Goal: Task Accomplishment & Management: Manage account settings

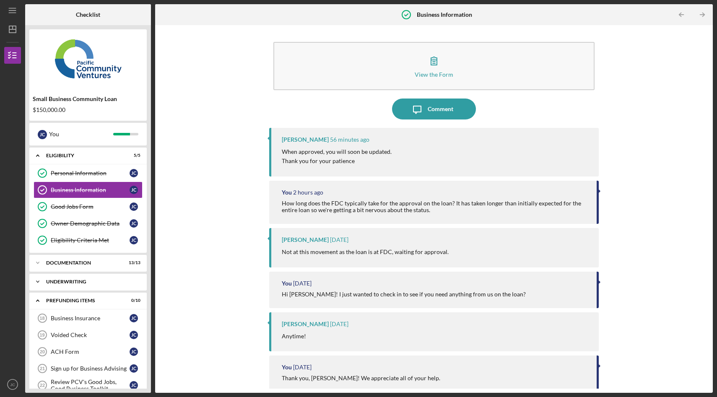
click at [66, 286] on div "Icon/Expander Underwriting 2 / 2" at bounding box center [87, 281] width 117 height 17
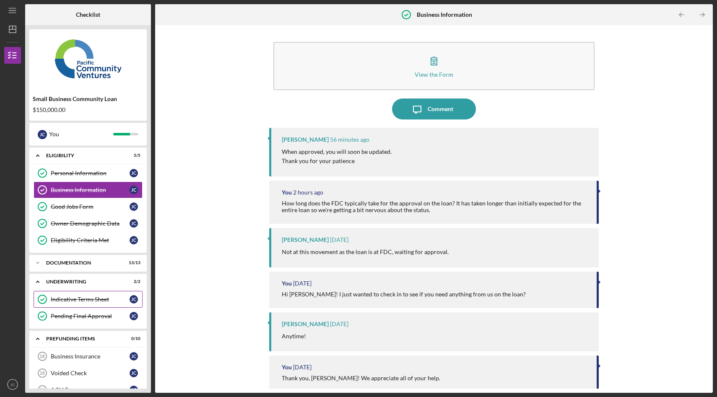
click at [94, 300] on div "Indicative Terms Sheet" at bounding box center [90, 299] width 79 height 7
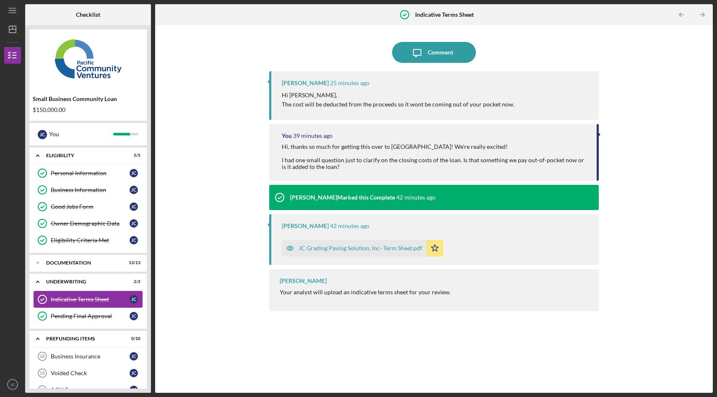
scroll to position [135, 0]
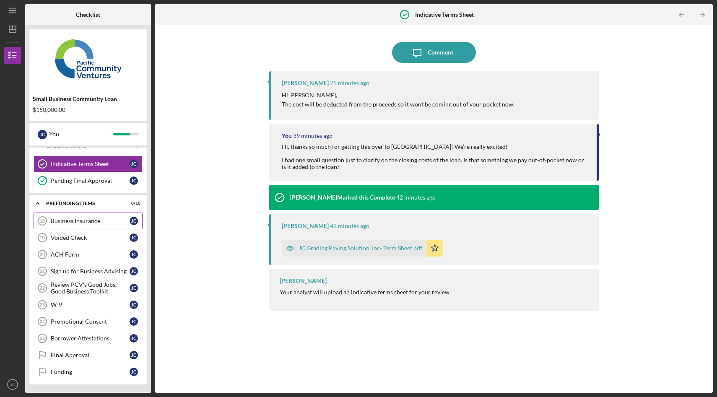
click at [103, 219] on div "Business Insurance" at bounding box center [90, 221] width 79 height 7
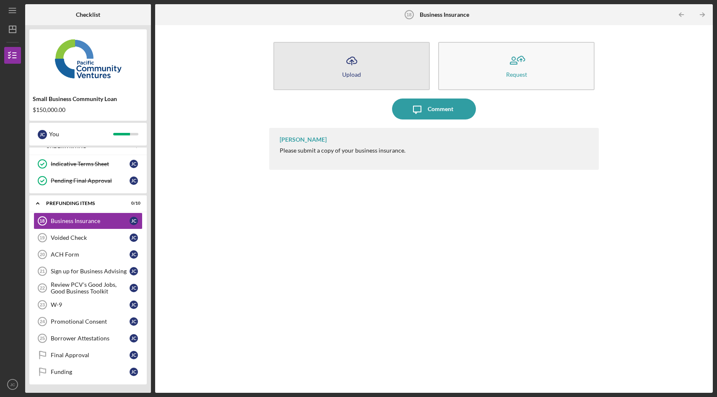
click at [349, 59] on icon "Icon/Upload" at bounding box center [351, 60] width 21 height 21
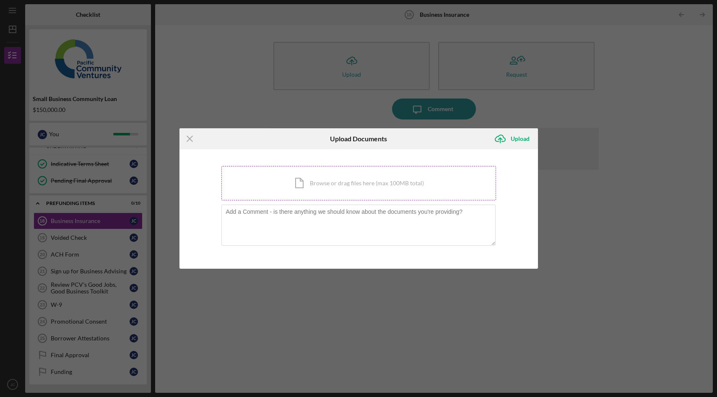
click at [349, 181] on div "Icon/Document Browse or drag files here (max 100MB total) Tap to choose files o…" at bounding box center [358, 183] width 275 height 34
click at [192, 142] on icon "Icon/Menu Close" at bounding box center [190, 138] width 21 height 21
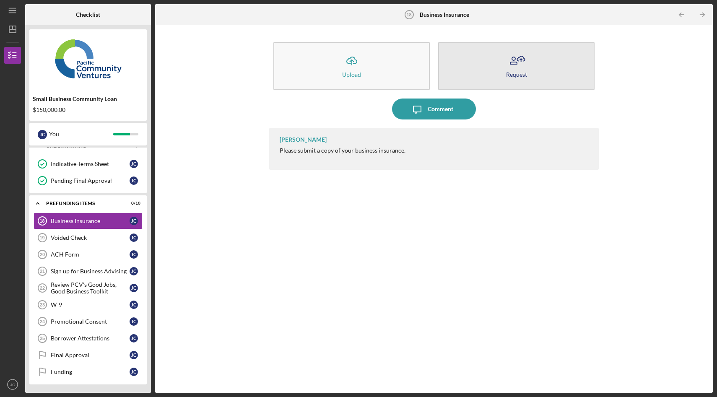
click at [517, 64] on icon "button" at bounding box center [513, 63] width 7 height 2
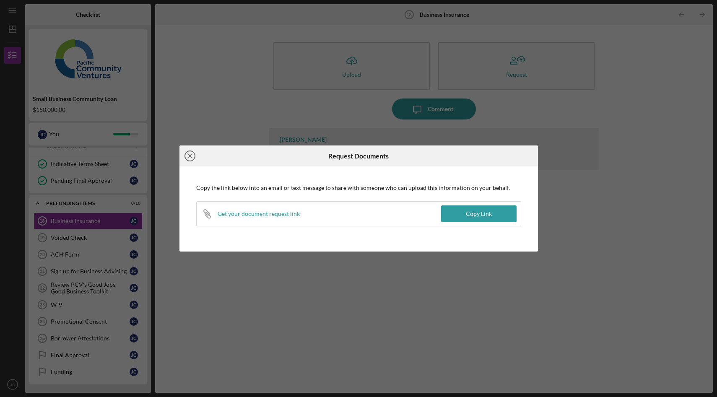
click at [190, 158] on icon "Icon/Close" at bounding box center [190, 156] width 21 height 21
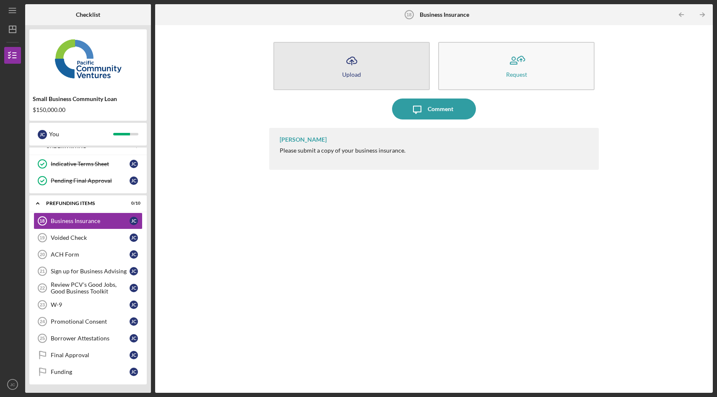
click at [359, 69] on icon "Icon/Upload" at bounding box center [351, 60] width 21 height 21
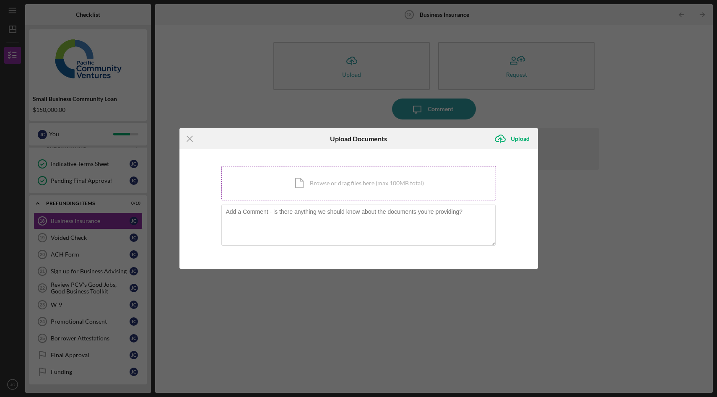
click at [381, 192] on div "Icon/Document Browse or drag files here (max 100MB total) Tap to choose files o…" at bounding box center [358, 183] width 275 height 34
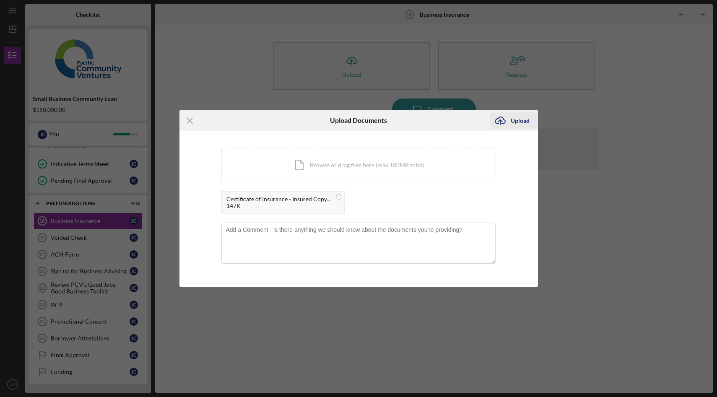
click at [518, 124] on div "Upload" at bounding box center [520, 120] width 19 height 17
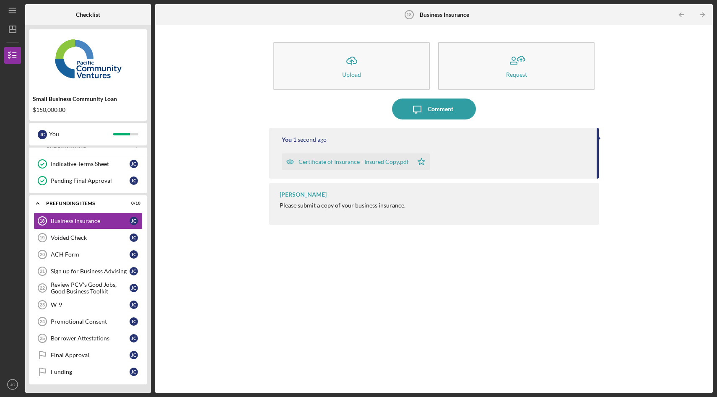
click at [85, 241] on link "Voided Check 19 Voided Check J C" at bounding box center [88, 237] width 109 height 17
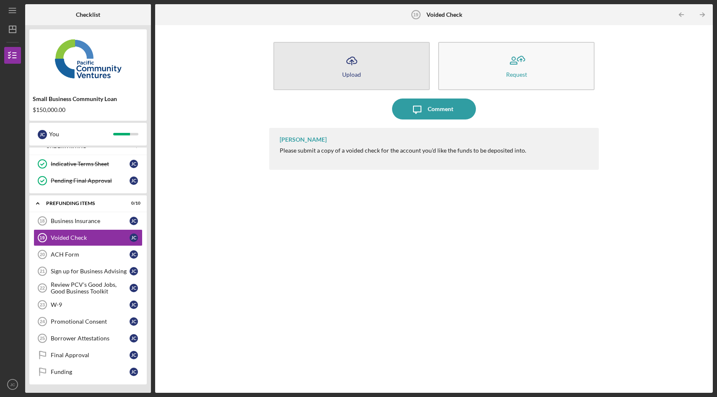
click at [334, 60] on button "Icon/Upload Upload" at bounding box center [351, 66] width 156 height 48
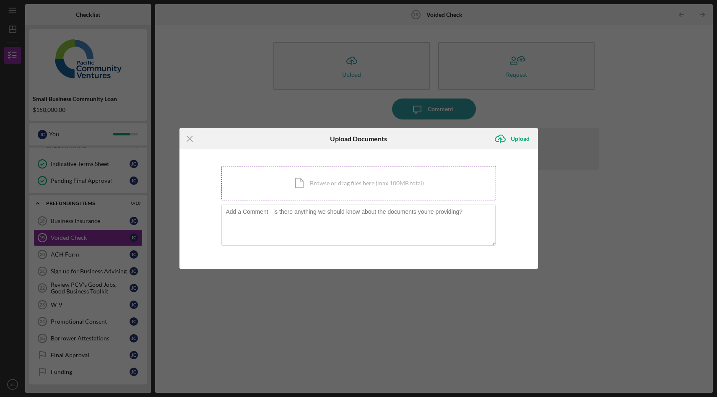
click at [375, 180] on div "Icon/Document Browse or drag files here (max 100MB total) Tap to choose files o…" at bounding box center [358, 183] width 275 height 34
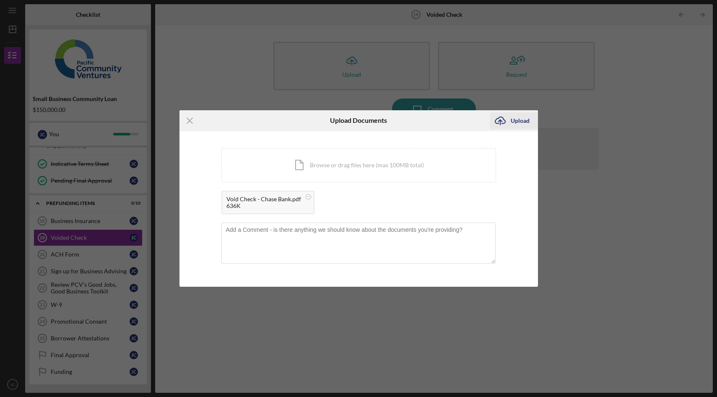
click at [519, 123] on div "Upload" at bounding box center [520, 120] width 19 height 17
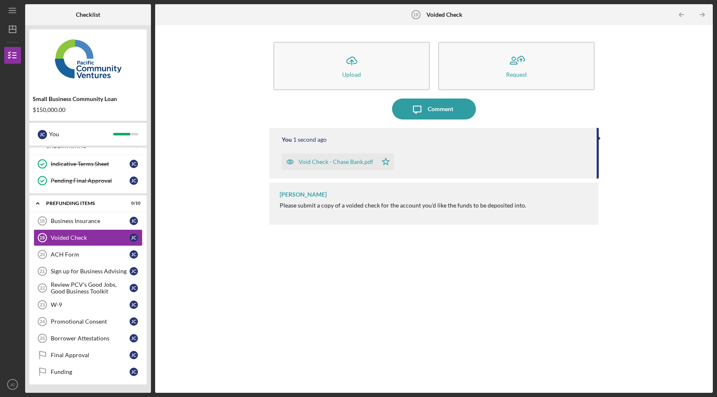
click at [81, 255] on div "ACH Form" at bounding box center [90, 254] width 79 height 7
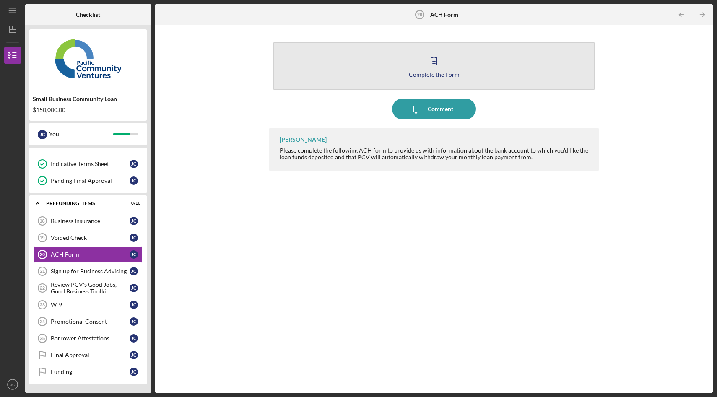
click at [430, 67] on icon "button" at bounding box center [434, 60] width 21 height 21
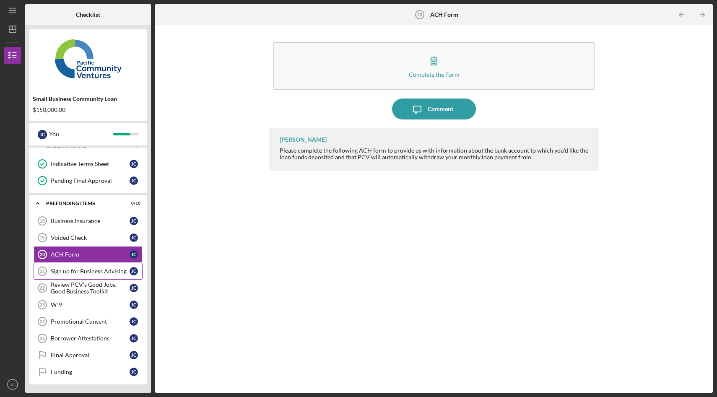
click at [99, 274] on div "Sign up for Business Advising" at bounding box center [90, 271] width 79 height 7
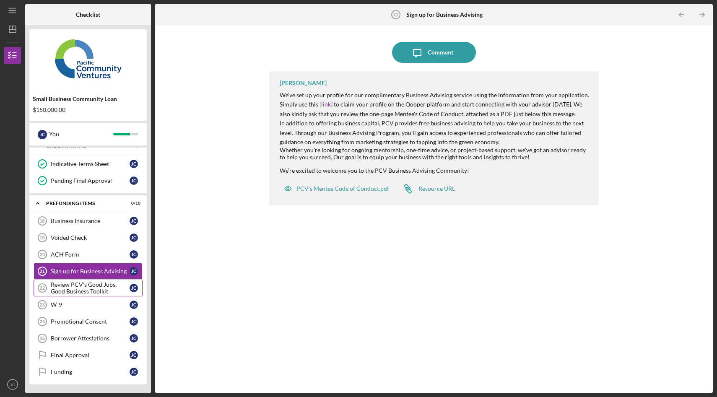
click at [82, 291] on div "Review PCV's Good Jobs, Good Business Toolkit" at bounding box center [90, 287] width 79 height 13
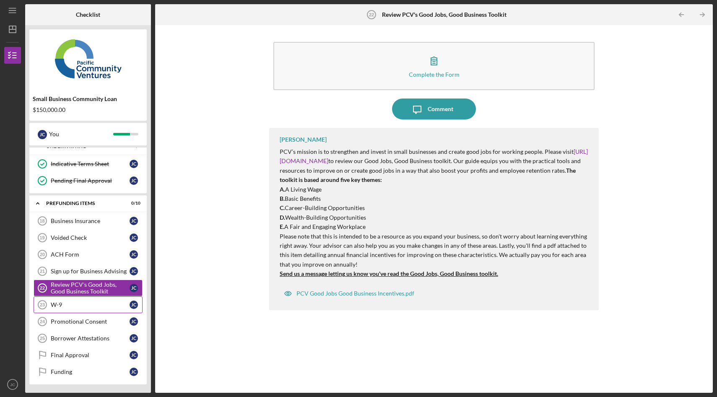
click at [75, 305] on div "W-9" at bounding box center [90, 305] width 79 height 7
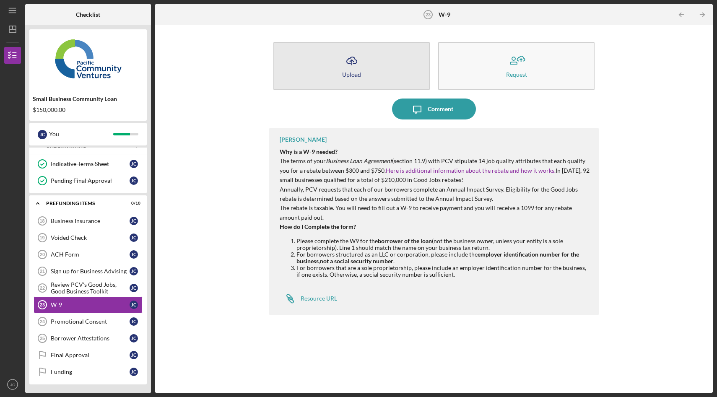
click at [350, 67] on icon "Icon/Upload" at bounding box center [351, 60] width 21 height 21
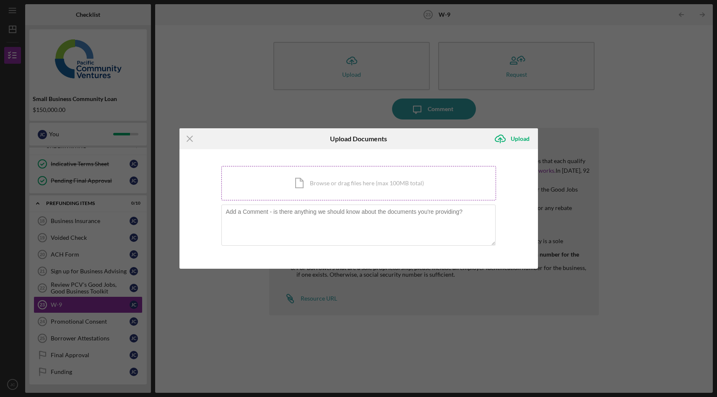
click at [340, 179] on div "Icon/Document Browse or drag files here (max 100MB total) Tap to choose files o…" at bounding box center [358, 183] width 275 height 34
click at [331, 181] on div "Icon/Document Browse or drag files here (max 100MB total) Tap to choose files o…" at bounding box center [358, 183] width 275 height 34
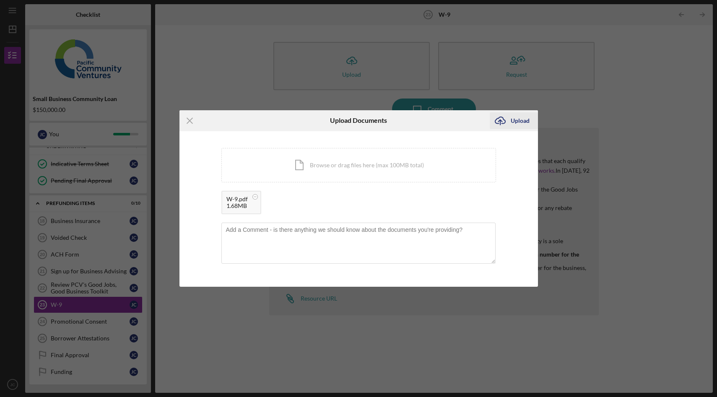
click at [523, 120] on div "Upload" at bounding box center [520, 120] width 19 height 17
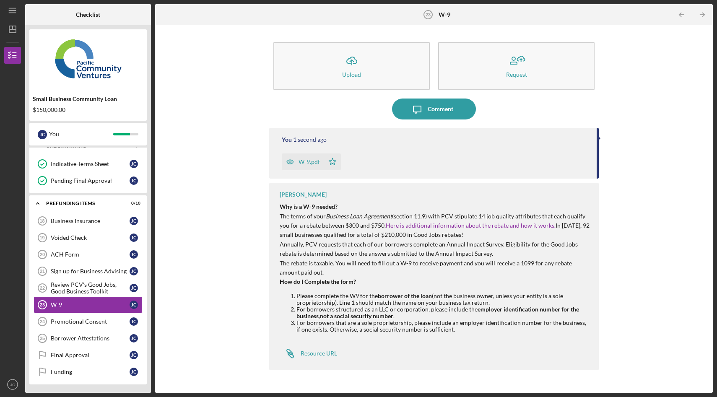
click at [85, 325] on div "Promotional Consent" at bounding box center [90, 321] width 79 height 7
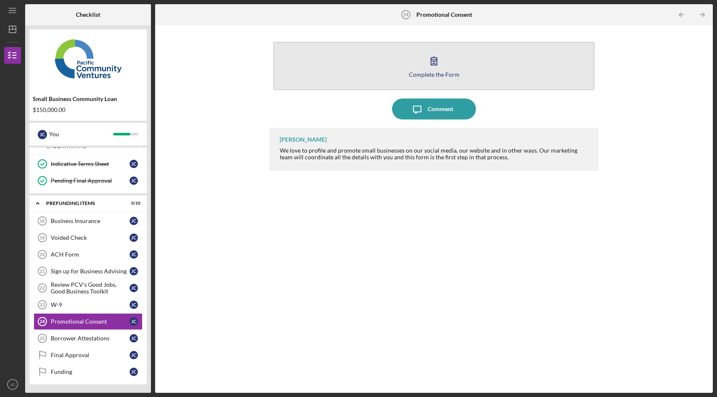
click at [435, 69] on icon "button" at bounding box center [434, 60] width 21 height 21
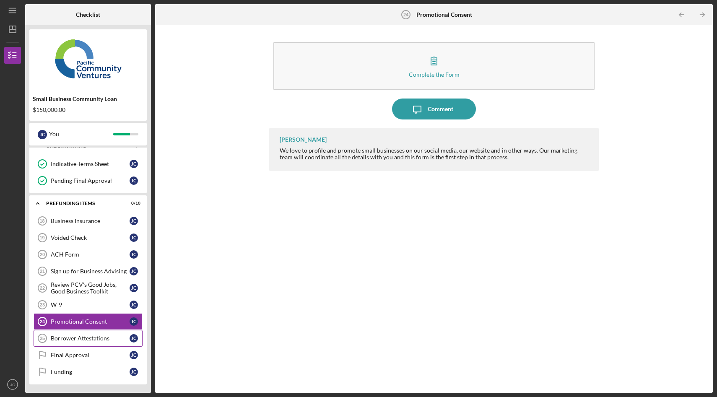
click at [78, 342] on link "Borrower Attestations 25 Borrower Attestations J C" at bounding box center [88, 338] width 109 height 17
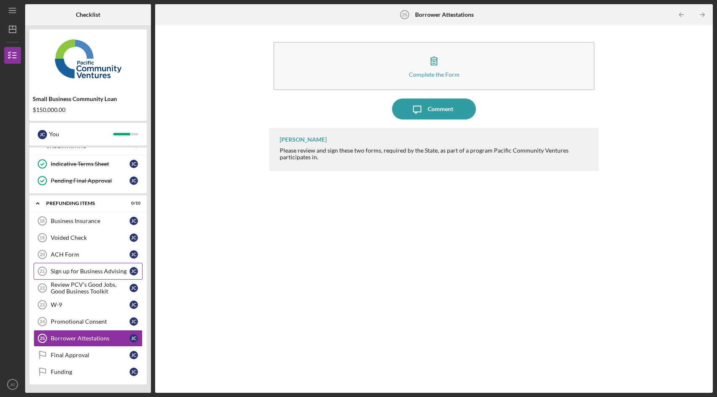
click at [96, 275] on link "Sign up for Business Advising 21 Sign up for Business Advising J C" at bounding box center [88, 271] width 109 height 17
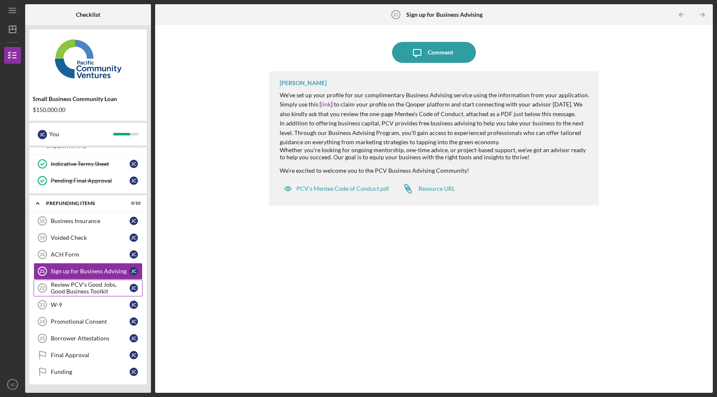
click at [101, 290] on div "Review PCV's Good Jobs, Good Business Toolkit" at bounding box center [90, 287] width 79 height 13
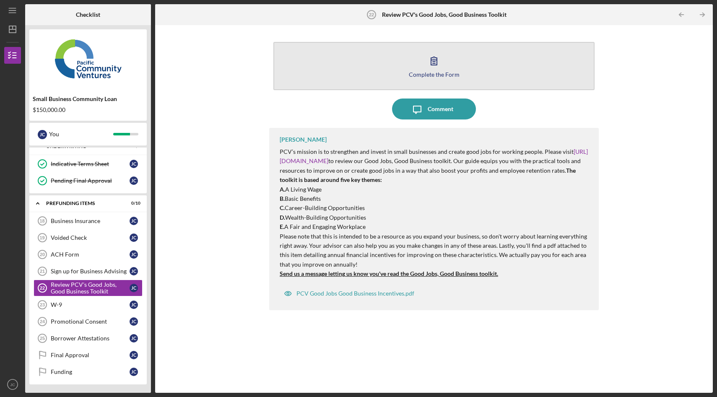
click at [422, 71] on div "Complete the Form" at bounding box center [434, 74] width 51 height 6
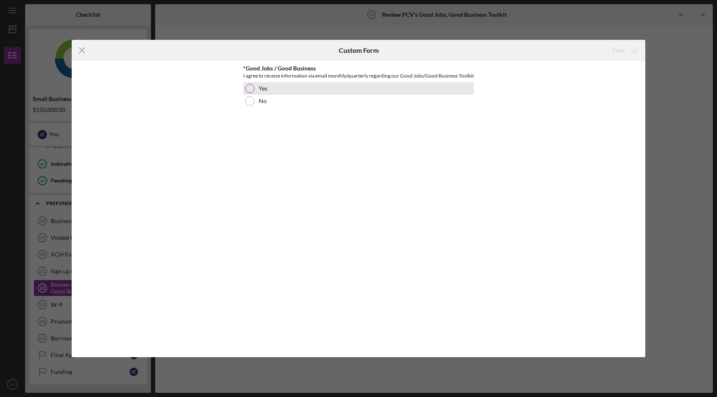
click at [254, 93] on div at bounding box center [249, 88] width 9 height 9
click at [620, 56] on div "Save" at bounding box center [618, 50] width 12 height 17
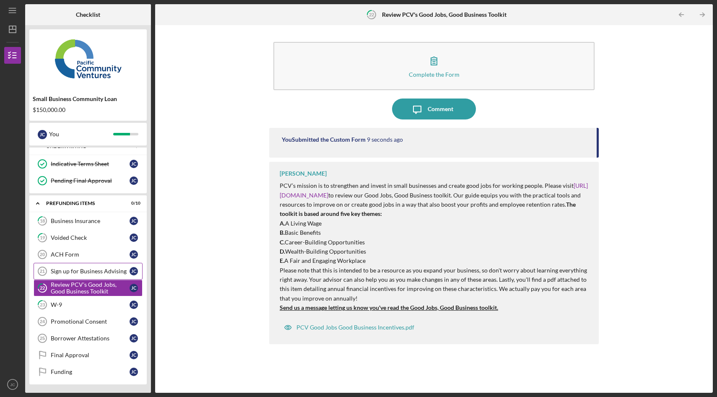
click at [94, 273] on div "Sign up for Business Advising" at bounding box center [90, 271] width 79 height 7
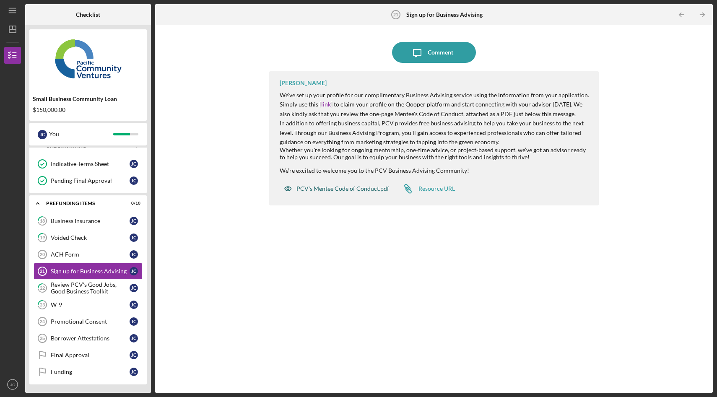
click at [358, 192] on div "PCV's Mentee Code of Conduct.pdf" at bounding box center [343, 188] width 93 height 7
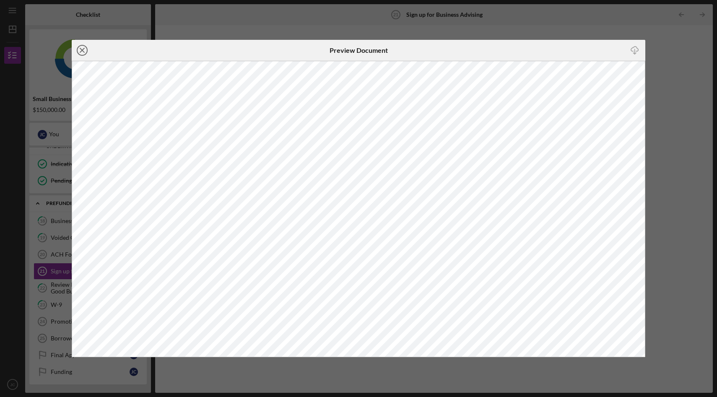
click at [81, 49] on line at bounding box center [82, 50] width 4 height 4
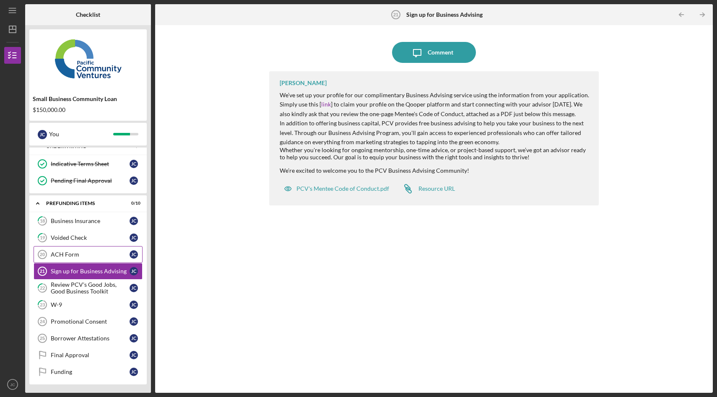
click at [98, 252] on div "ACH Form" at bounding box center [90, 254] width 79 height 7
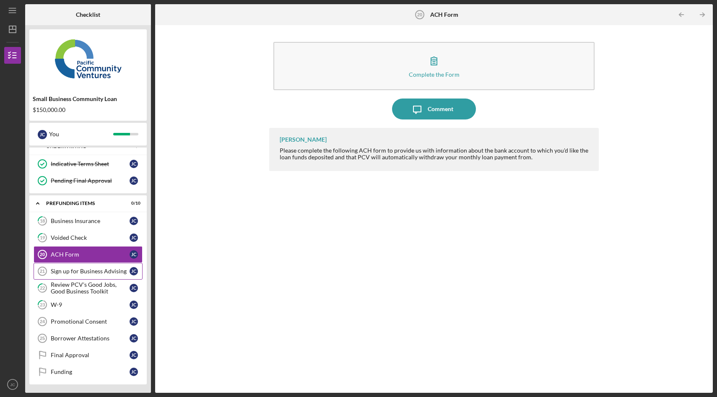
click at [72, 267] on link "Sign up for Business Advising 21 Sign up for Business Advising J C" at bounding box center [88, 271] width 109 height 17
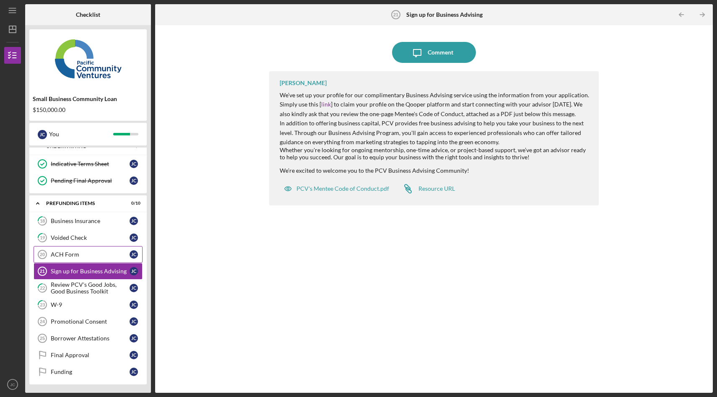
click at [79, 256] on div "ACH Form" at bounding box center [90, 254] width 79 height 7
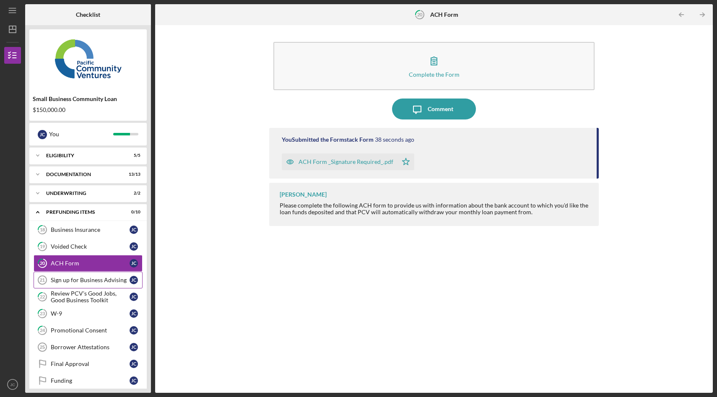
scroll to position [9, 0]
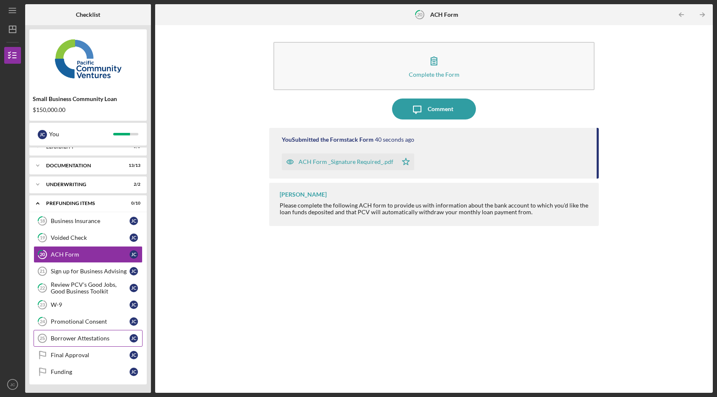
click at [85, 338] on div "Borrower Attestations" at bounding box center [90, 338] width 79 height 7
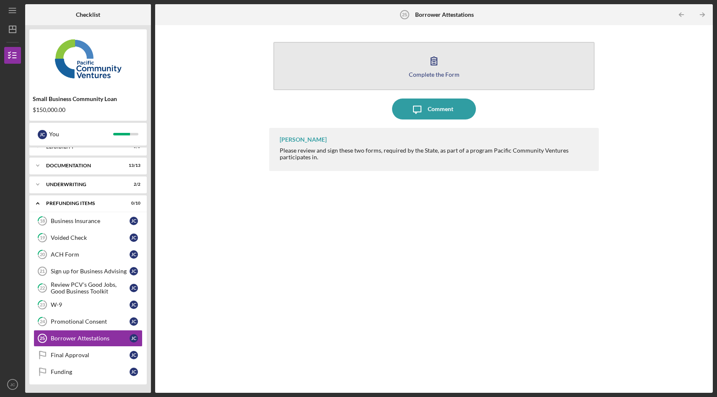
click at [435, 65] on icon "button" at bounding box center [434, 60] width 21 height 21
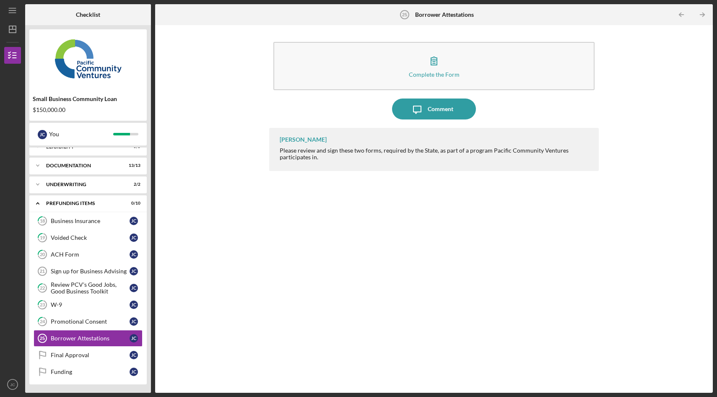
click at [270, 229] on div "[PERSON_NAME] Please review and sign these two forms, required by the State, as…" at bounding box center [434, 254] width 330 height 252
click at [74, 358] on div "Final Approval" at bounding box center [90, 355] width 79 height 7
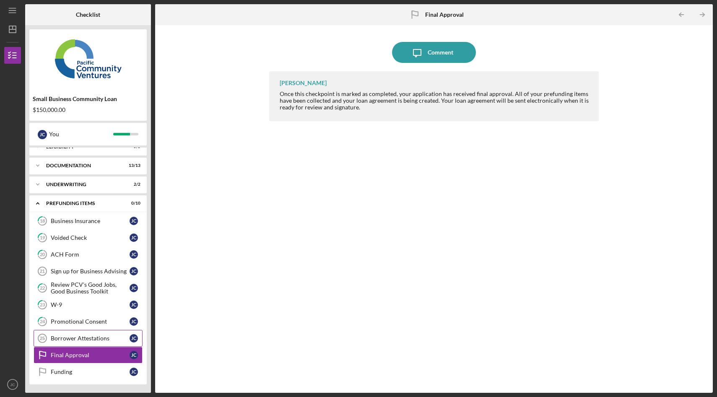
click at [93, 341] on div "Borrower Attestations" at bounding box center [90, 338] width 79 height 7
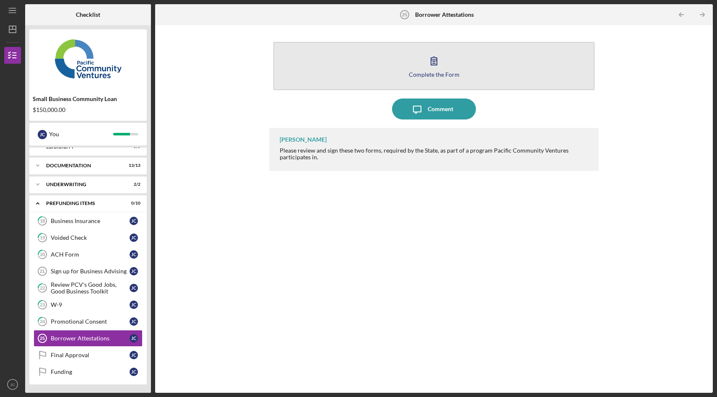
click at [430, 67] on icon "button" at bounding box center [434, 60] width 21 height 21
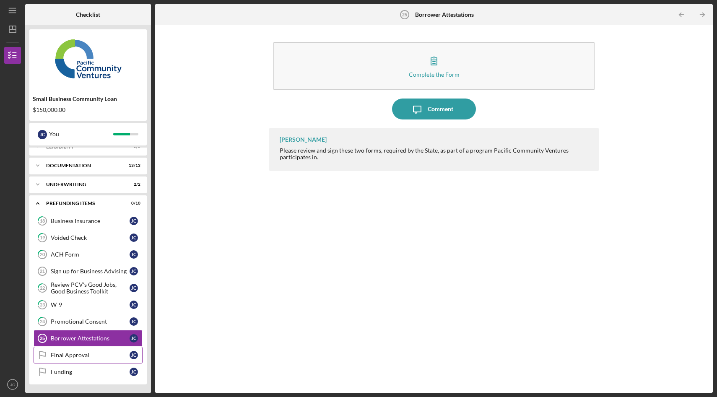
click at [66, 354] on div "Final Approval" at bounding box center [90, 355] width 79 height 7
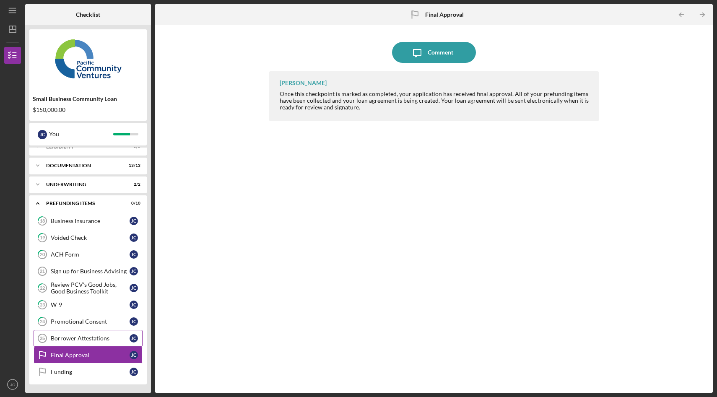
click at [89, 340] on div "Borrower Attestations" at bounding box center [90, 338] width 79 height 7
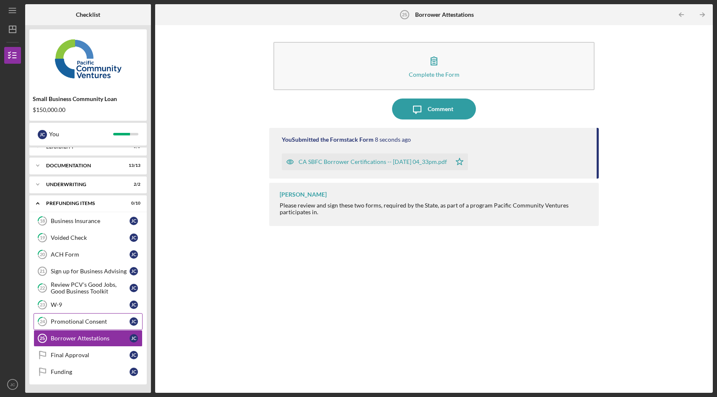
click at [76, 320] on div "Promotional Consent" at bounding box center [90, 321] width 79 height 7
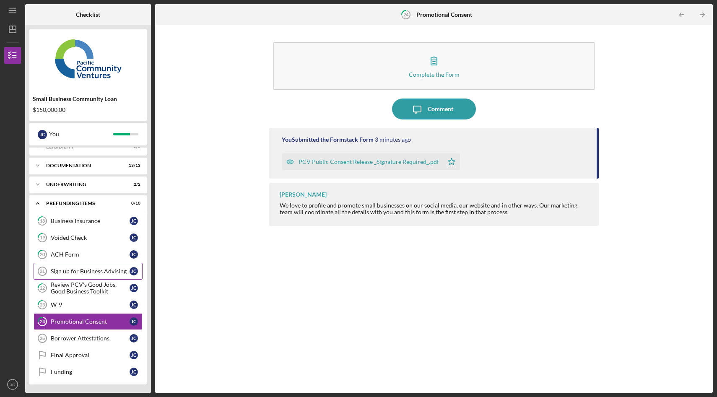
click at [95, 270] on div "Sign up for Business Advising" at bounding box center [90, 271] width 79 height 7
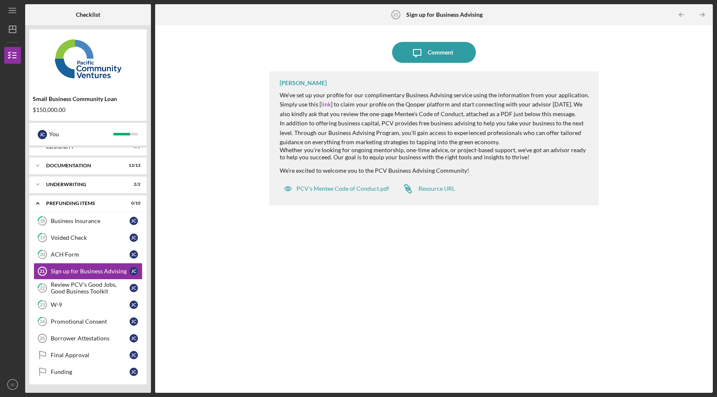
click at [405, 214] on div "Stephanie Simotas We’ve set up your profile for our complimentary Business Advi…" at bounding box center [434, 225] width 330 height 309
click at [351, 184] on div "PCV's Mentee Code of Conduct.pdf" at bounding box center [337, 188] width 114 height 17
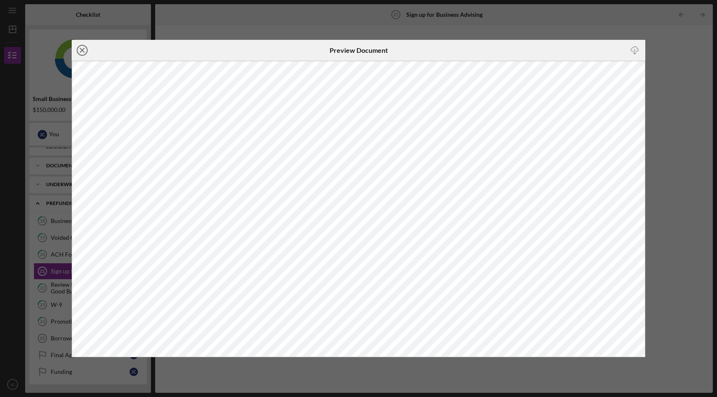
click at [82, 52] on icon "Icon/Close" at bounding box center [82, 50] width 21 height 21
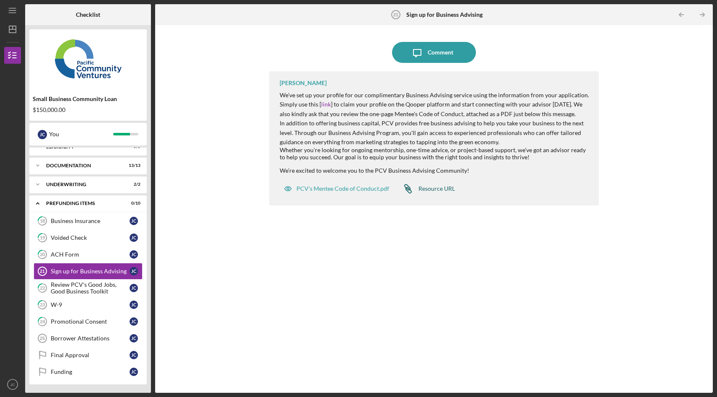
click at [430, 190] on div "Resource URL" at bounding box center [437, 188] width 36 height 7
click at [357, 264] on div "Stephanie Simotas We’ve set up your profile for our complimentary Business Advi…" at bounding box center [434, 225] width 330 height 309
click at [218, 326] on div "Icon/Message Comment Stephanie Simotas We’ve set up your profile for our compli…" at bounding box center [433, 208] width 549 height 359
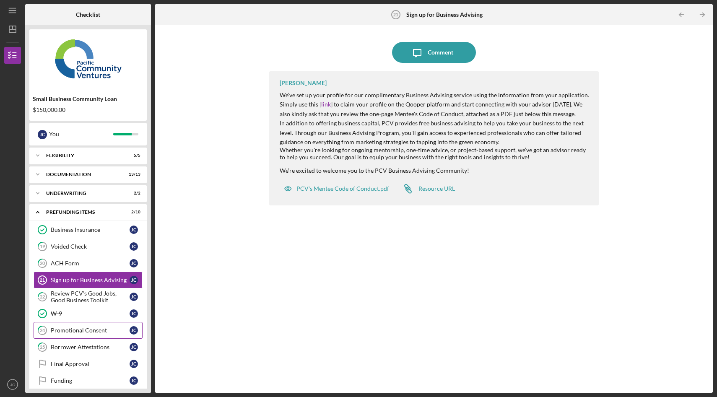
scroll to position [9, 0]
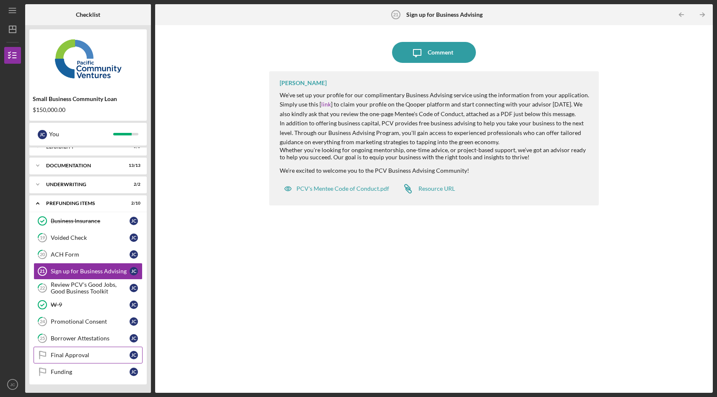
click at [76, 358] on div "Final Approval" at bounding box center [90, 355] width 79 height 7
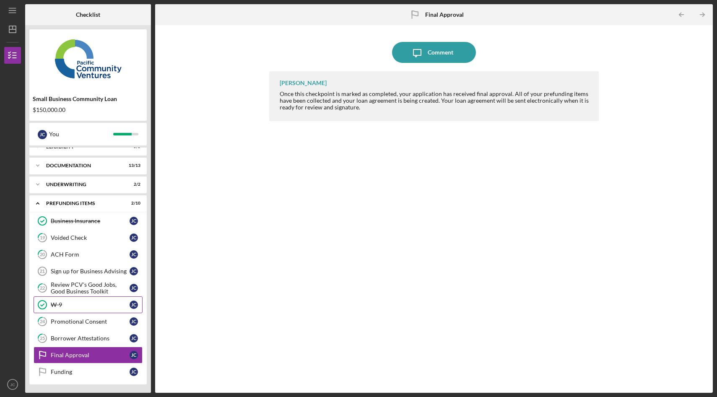
click at [96, 307] on div "W-9" at bounding box center [90, 305] width 79 height 7
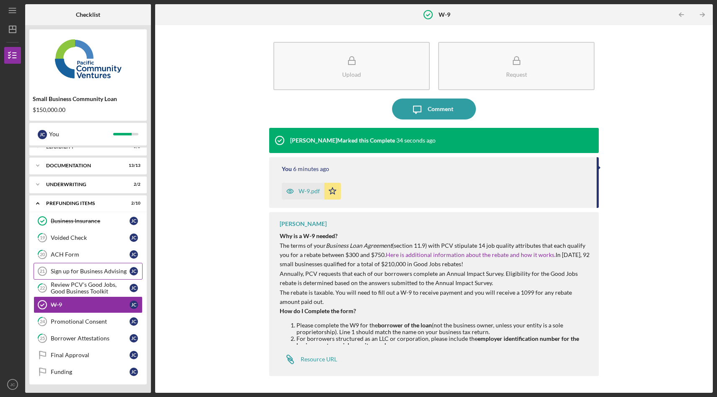
click at [91, 271] on div "Sign up for Business Advising" at bounding box center [90, 271] width 79 height 7
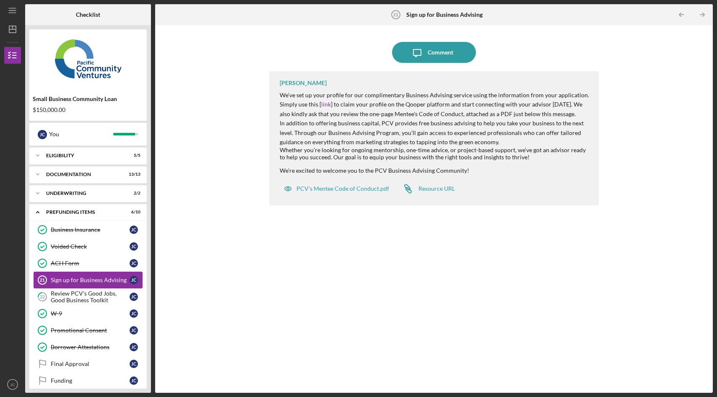
click at [88, 281] on div "Sign up for Business Advising" at bounding box center [90, 280] width 79 height 7
click at [324, 104] on link "link" at bounding box center [326, 104] width 10 height 7
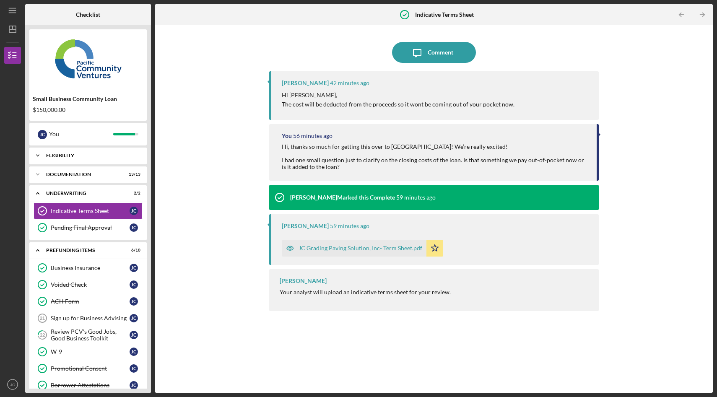
click at [39, 154] on icon "Icon/Expander" at bounding box center [37, 155] width 17 height 17
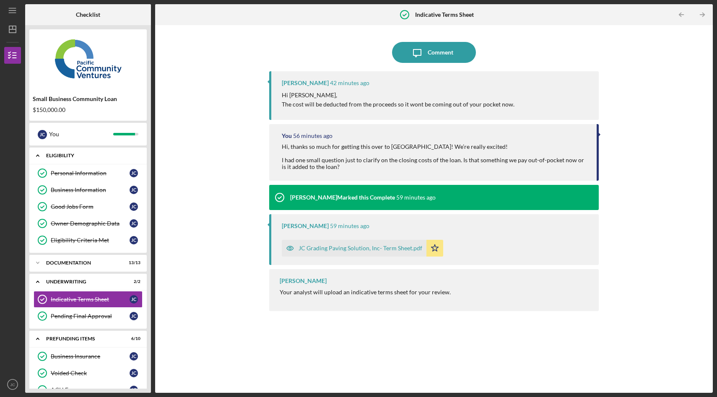
click at [39, 154] on icon "Icon/Expander" at bounding box center [37, 155] width 17 height 17
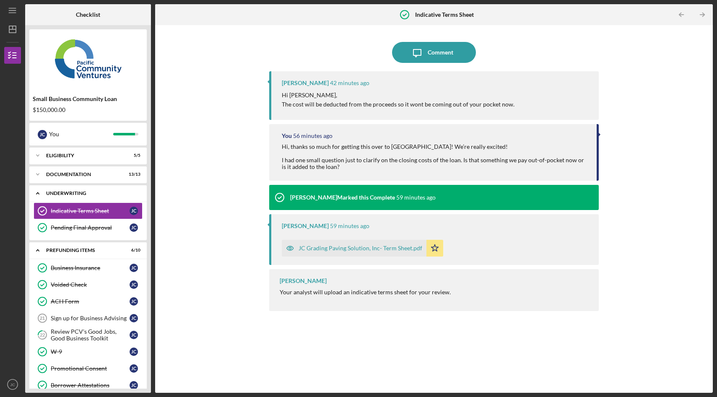
click at [37, 193] on polyline at bounding box center [37, 194] width 3 height 2
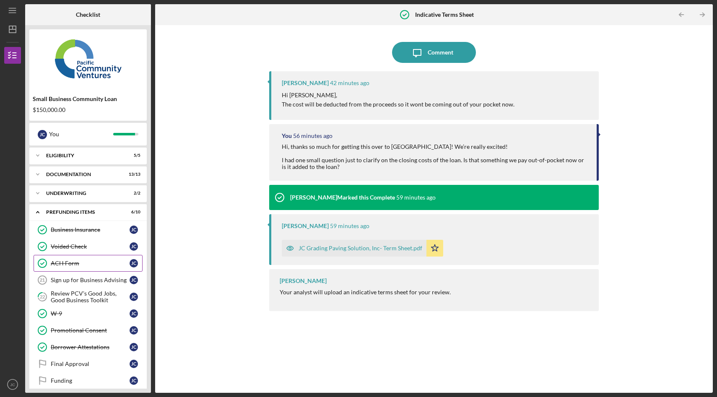
scroll to position [9, 0]
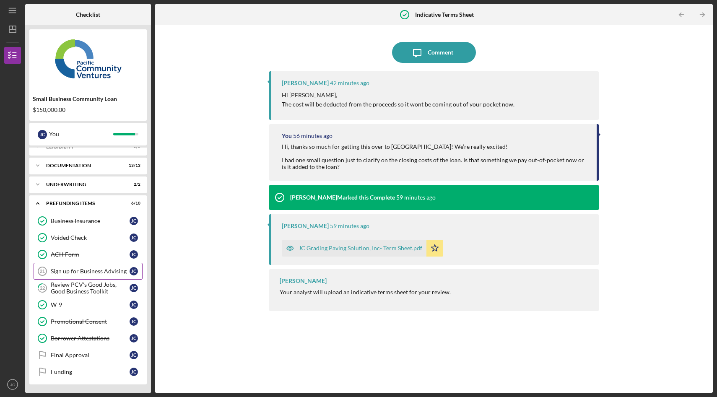
click at [96, 273] on div "Sign up for Business Advising" at bounding box center [90, 271] width 79 height 7
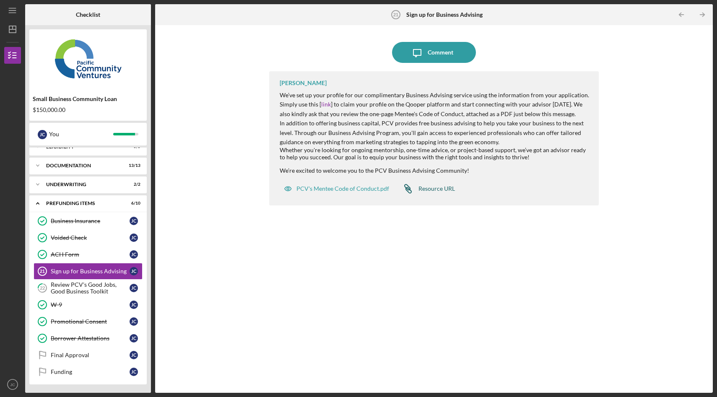
click at [442, 190] on div "Resource URL" at bounding box center [437, 188] width 36 height 7
click at [244, 281] on div "Icon/Message Comment Stephanie Simotas We’ve set up your profile for our compli…" at bounding box center [433, 208] width 549 height 359
click at [433, 53] on div "Comment" at bounding box center [441, 52] width 26 height 21
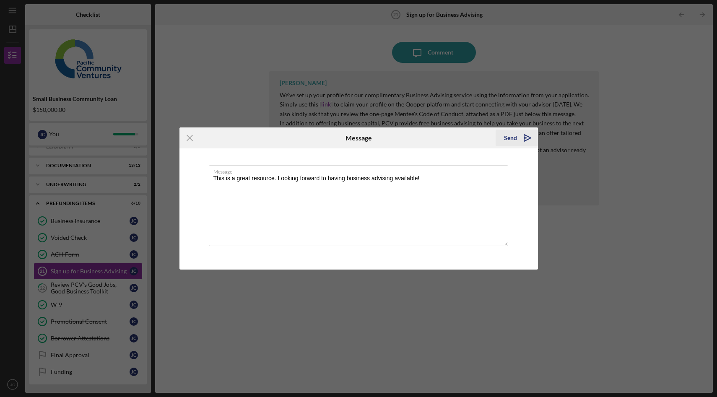
type textarea "This is a great resource. Looking forward to having business advising available!"
click at [524, 137] on icon "Icon/icon-invite-send" at bounding box center [527, 138] width 21 height 21
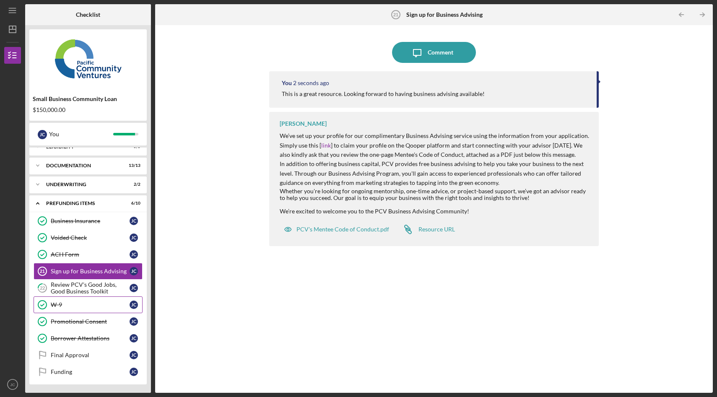
click at [79, 307] on div "W-9" at bounding box center [90, 305] width 79 height 7
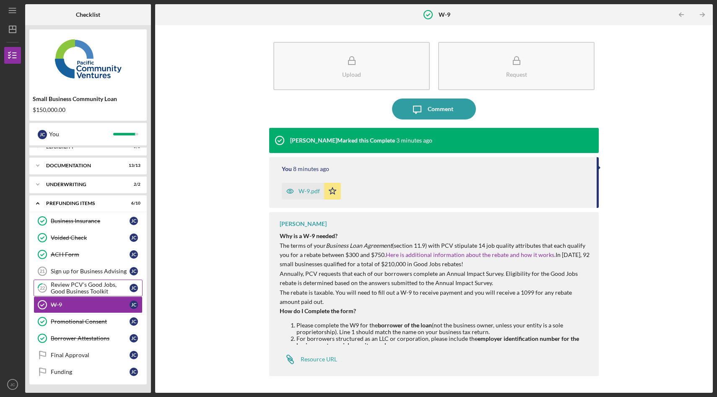
click at [79, 281] on link "22 Review PCV's Good Jobs, Good Business Toolkit J C" at bounding box center [88, 288] width 109 height 17
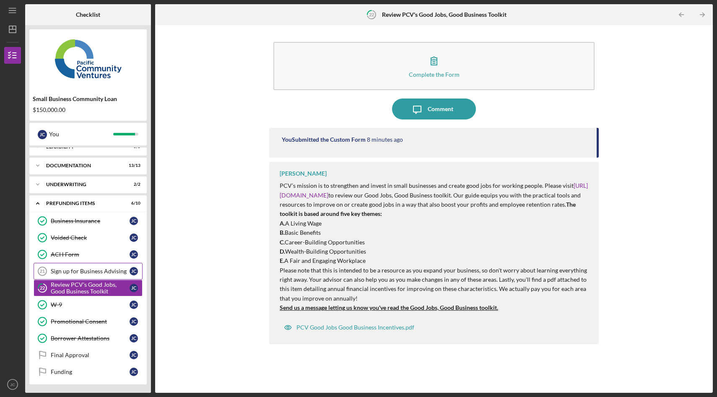
click at [85, 266] on link "Sign up for Business Advising 21 Sign up for Business Advising J C" at bounding box center [88, 271] width 109 height 17
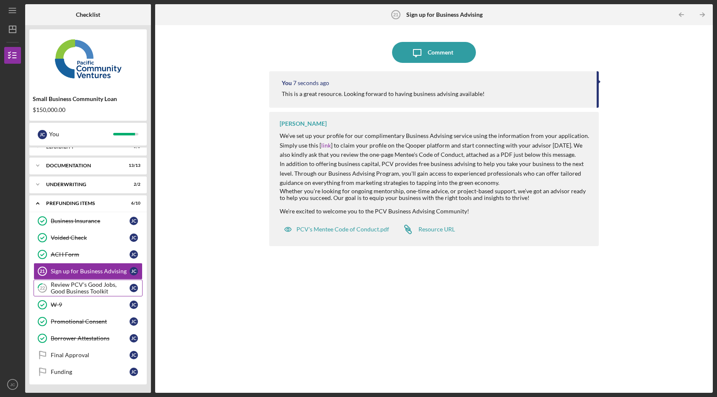
click at [116, 288] on div "Review PCV's Good Jobs, Good Business Toolkit" at bounding box center [90, 287] width 79 height 13
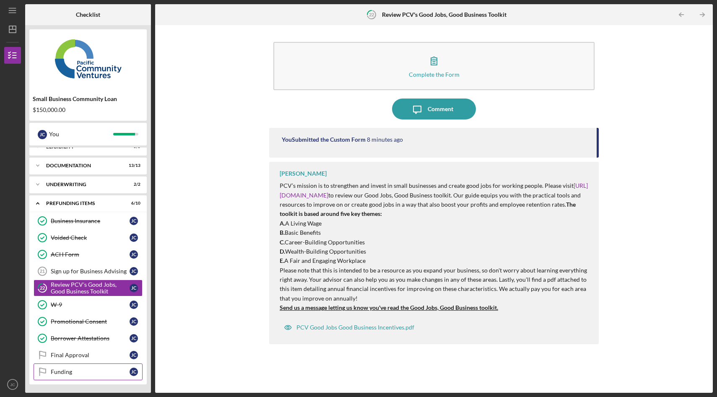
click at [83, 374] on div "Funding" at bounding box center [90, 372] width 79 height 7
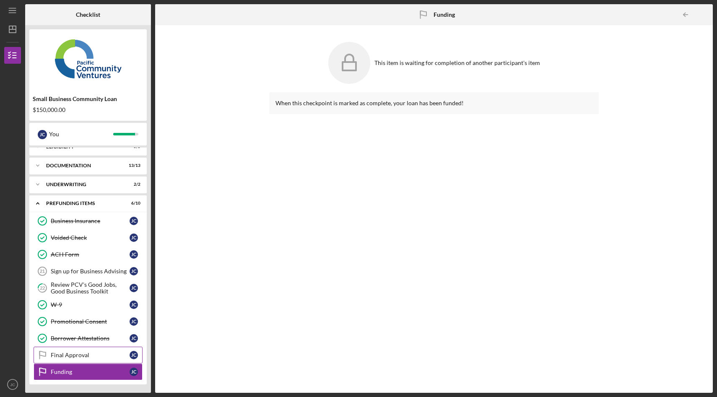
click at [85, 357] on div "Final Approval" at bounding box center [90, 355] width 79 height 7
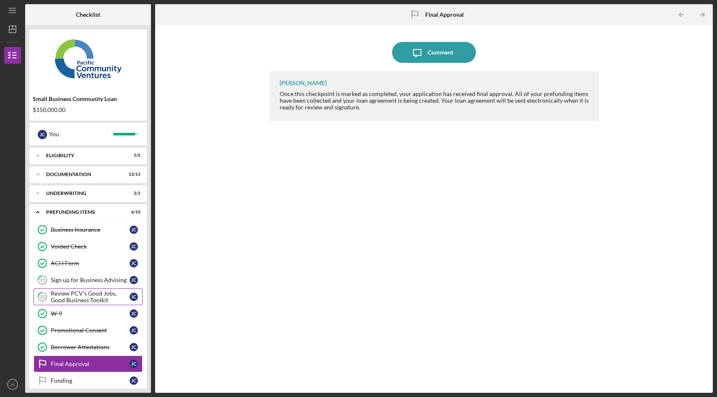
click at [88, 297] on div "Review PCV's Good Jobs, Good Business Toolkit" at bounding box center [90, 296] width 79 height 13
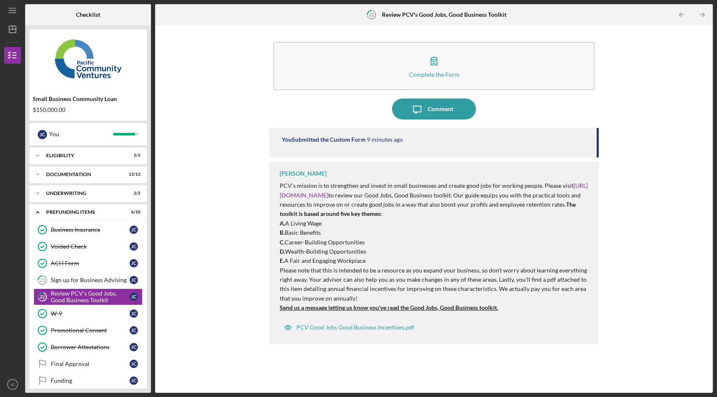
click at [255, 331] on div "Complete the Form Form Icon/Message Comment You Submitted the Custom Form 9 min…" at bounding box center [433, 208] width 549 height 359
click at [206, 218] on div "Complete the Form Form Icon/Message Comment You Submitted the Custom Form 10 mi…" at bounding box center [433, 208] width 549 height 359
click at [108, 284] on link "21 Sign up for Business Advising [PERSON_NAME]" at bounding box center [88, 280] width 109 height 17
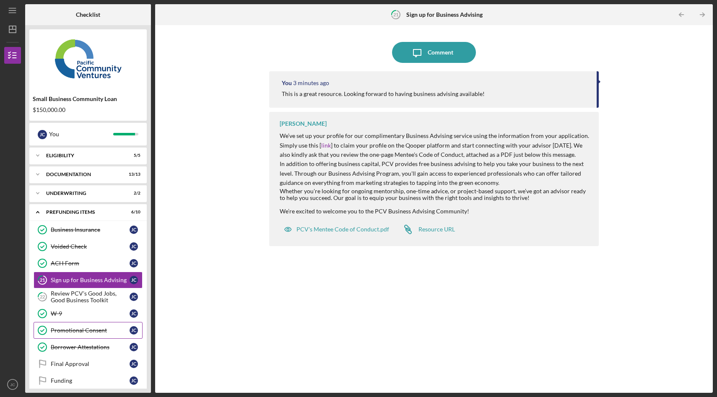
scroll to position [9, 0]
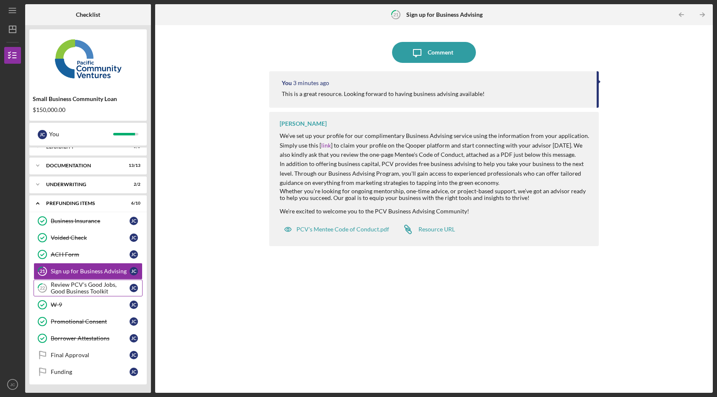
click at [73, 294] on div "Review PCV's Good Jobs, Good Business Toolkit" at bounding box center [90, 287] width 79 height 13
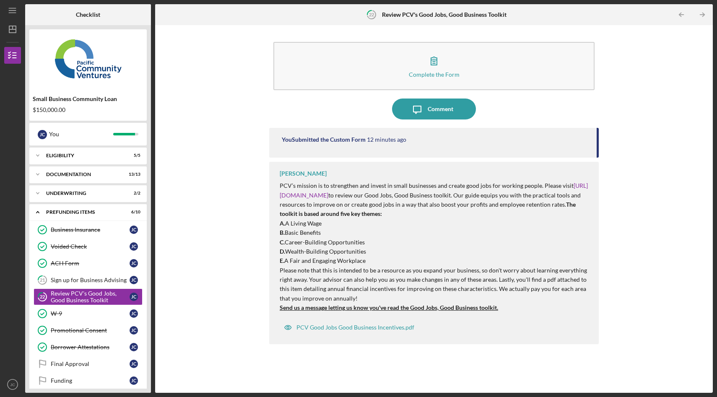
click at [197, 294] on div "Complete the Form Form Icon/Message Comment You Submitted the Custom Form 12 mi…" at bounding box center [433, 208] width 549 height 359
click at [507, 108] on div "Icon/Message Comment" at bounding box center [434, 109] width 330 height 21
click at [438, 103] on div "Comment" at bounding box center [441, 109] width 26 height 21
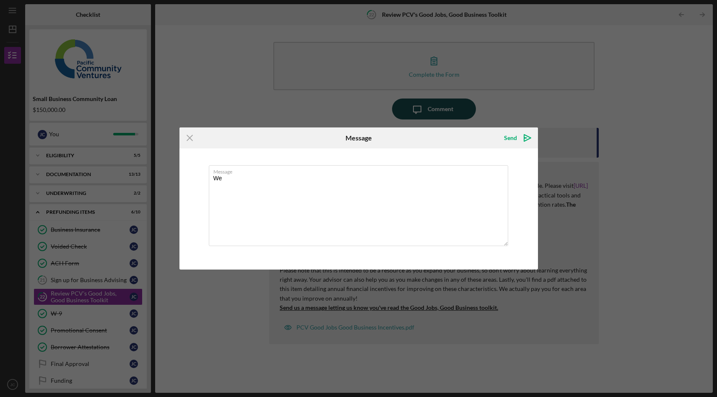
type textarea "W"
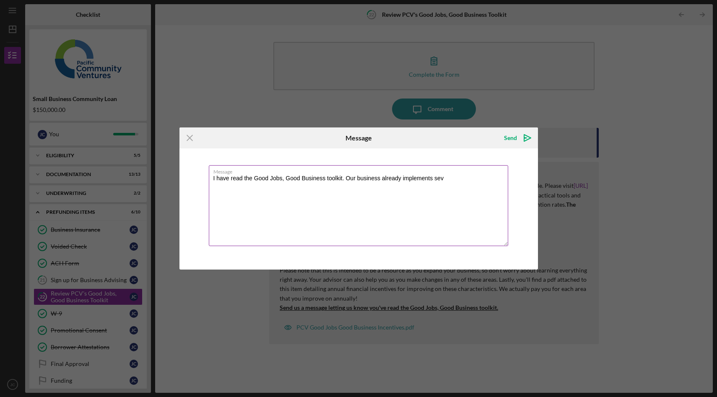
click at [454, 178] on textarea "I have read the Good Jobs, Good Business toolkit. Our business already implemen…" at bounding box center [358, 205] width 299 height 81
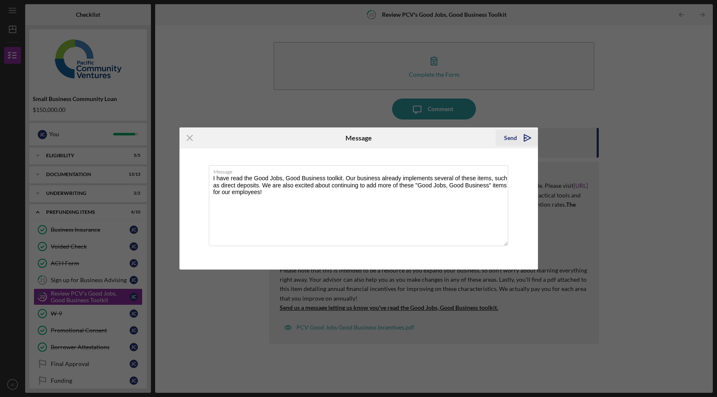
type textarea "I have read the Good Jobs, Good Business toolkit. Our business already implemen…"
click at [525, 138] on polygon "submit" at bounding box center [525, 138] width 3 height 1
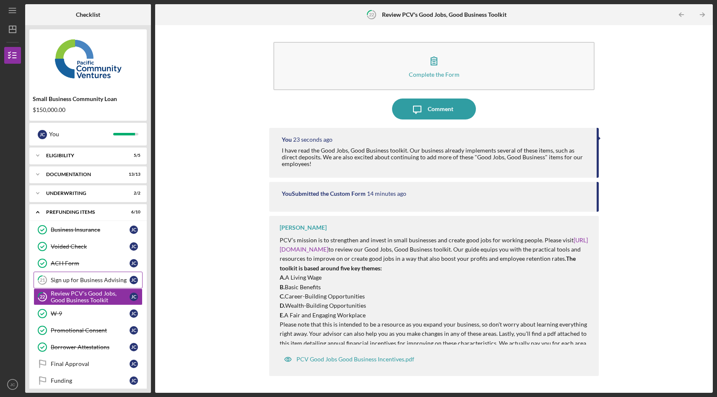
click at [77, 278] on div "Sign up for Business Advising" at bounding box center [90, 280] width 79 height 7
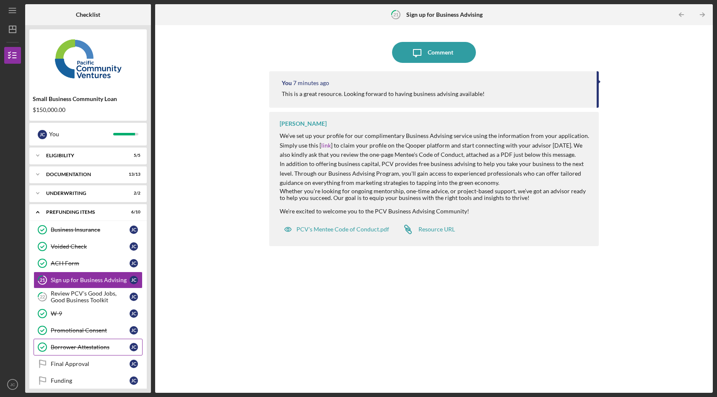
scroll to position [9, 0]
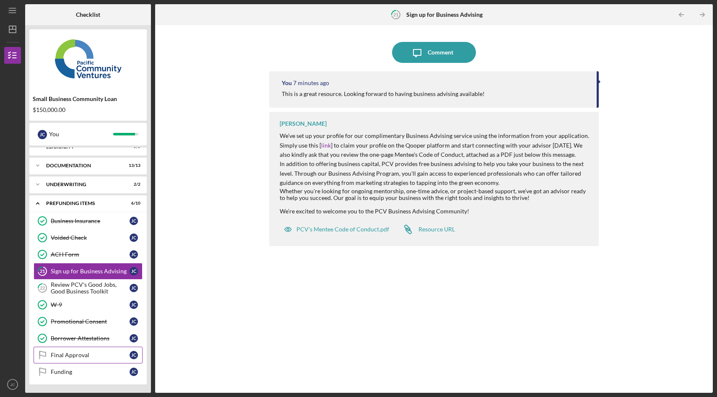
click at [83, 358] on div "Final Approval" at bounding box center [90, 355] width 79 height 7
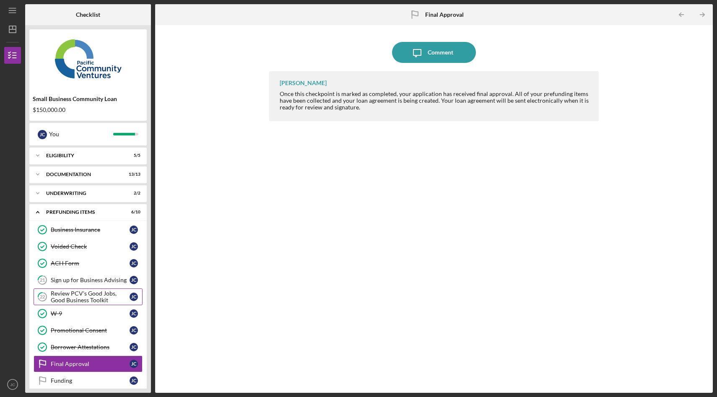
click at [96, 289] on link "22 Review PCV's Good Jobs, Good Business Toolkit [PERSON_NAME]" at bounding box center [88, 297] width 109 height 17
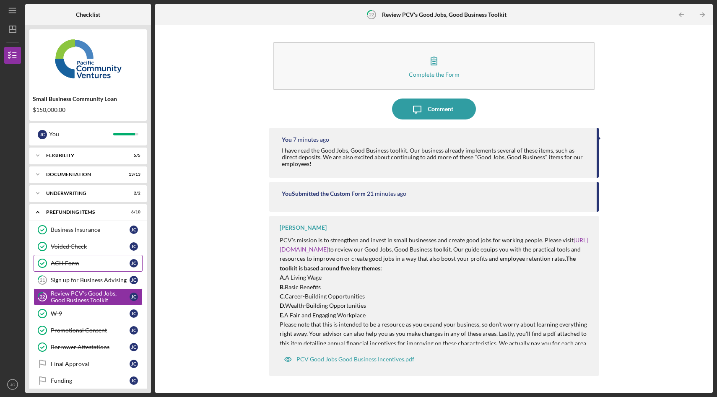
scroll to position [9, 0]
click at [470, 262] on p "PCV’s mission is to strengthen and invest in small businesses and create good j…" at bounding box center [435, 255] width 311 height 38
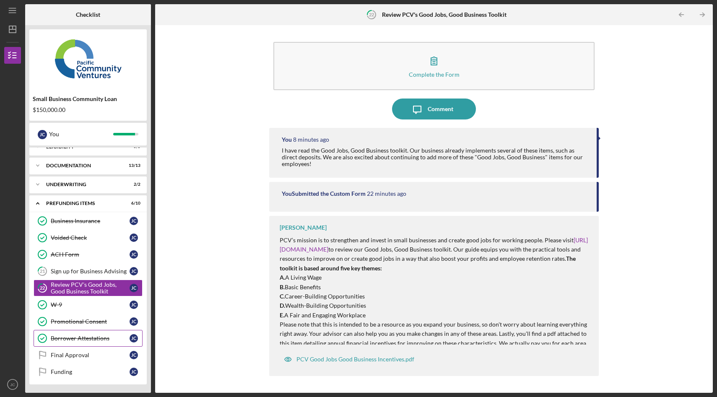
click at [74, 340] on div "Borrower Attestations" at bounding box center [90, 338] width 79 height 7
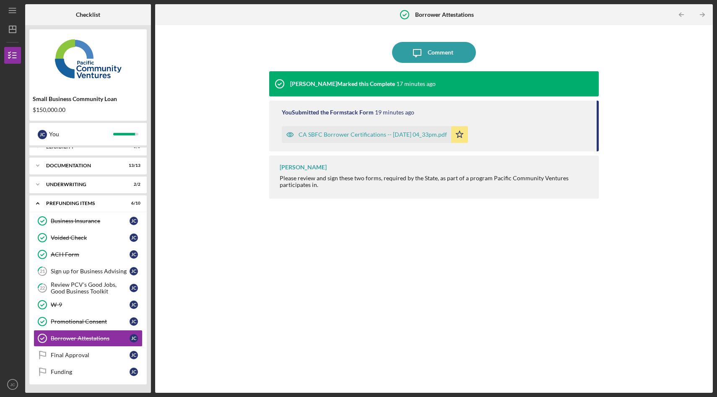
click at [386, 135] on div "CA SBFC Borrower Certifications -- [DATE] 04_33pm.pdf" at bounding box center [373, 134] width 148 height 7
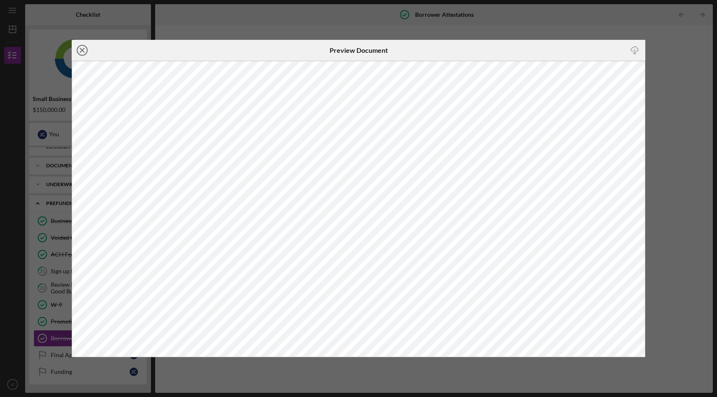
click at [83, 51] on icon "Icon/Close" at bounding box center [82, 50] width 21 height 21
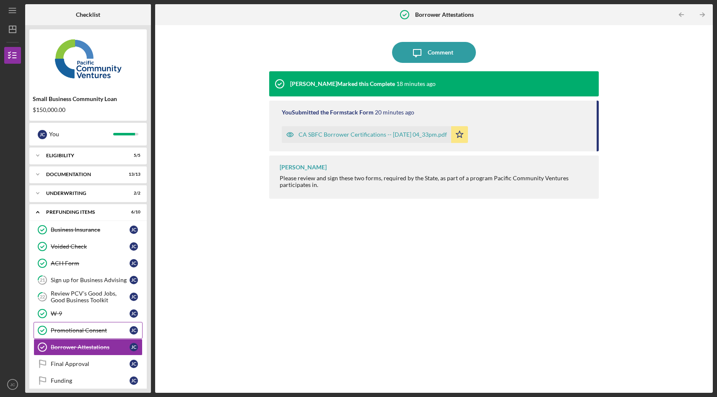
click at [94, 324] on link "Promotional Consent Promotional Consent [PERSON_NAME]" at bounding box center [88, 330] width 109 height 17
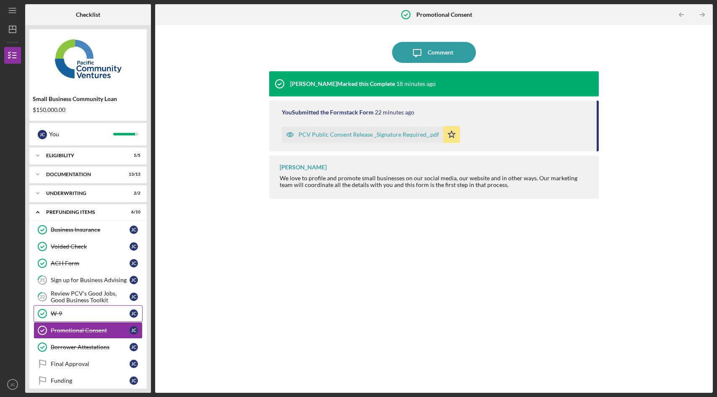
click at [94, 315] on div "W-9" at bounding box center [90, 313] width 79 height 7
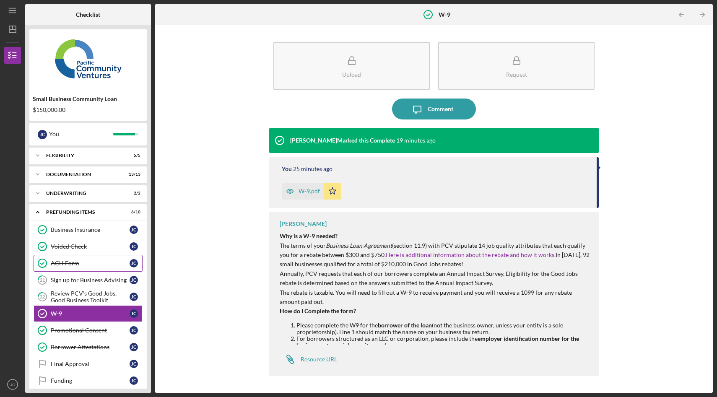
click at [89, 265] on div "ACH Form" at bounding box center [90, 263] width 79 height 7
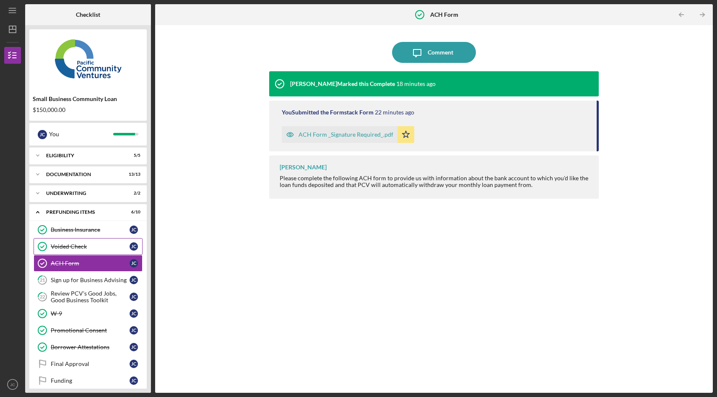
click at [89, 252] on link "Voided Check Voided Check [PERSON_NAME]" at bounding box center [88, 246] width 109 height 17
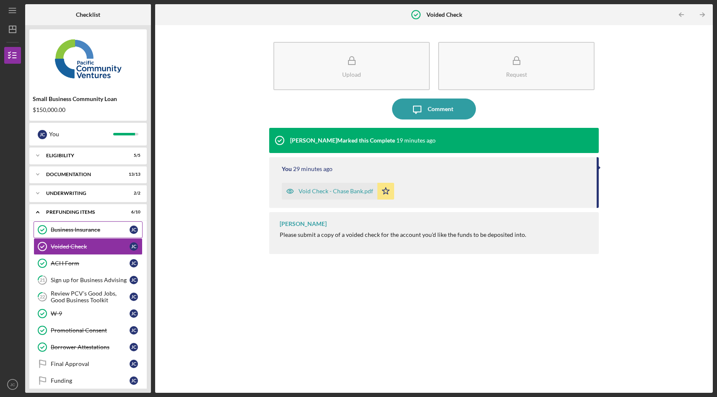
click at [94, 231] on div "Business Insurance" at bounding box center [90, 229] width 79 height 7
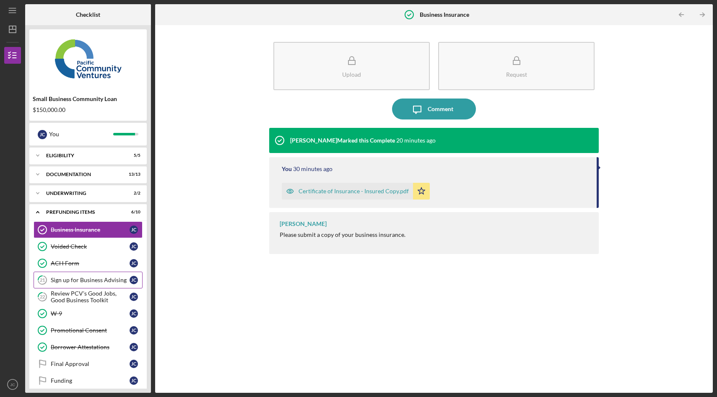
click at [101, 277] on div "Sign up for Business Advising" at bounding box center [90, 280] width 79 height 7
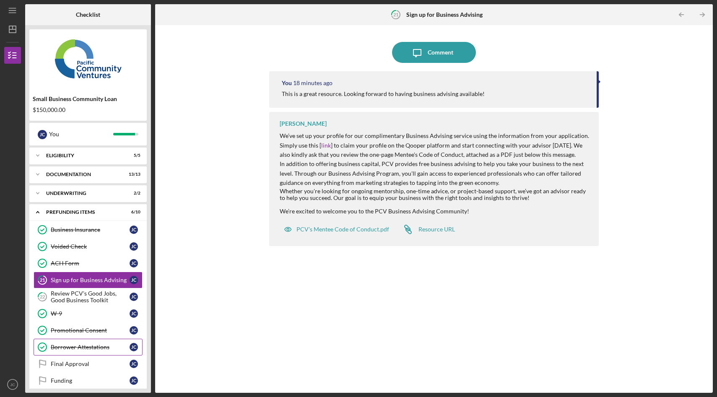
scroll to position [9, 0]
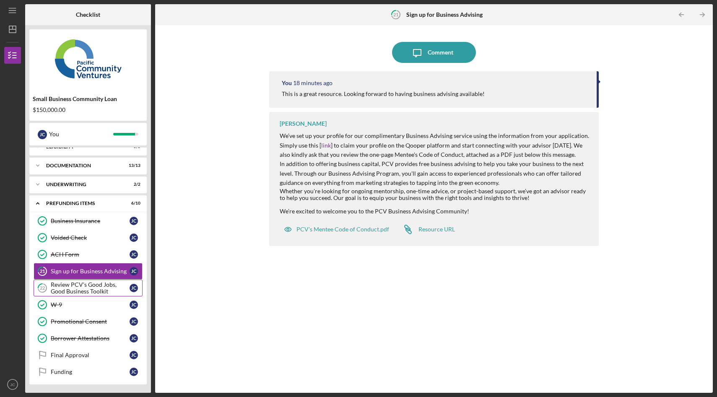
click at [95, 284] on div "Review PCV's Good Jobs, Good Business Toolkit" at bounding box center [90, 287] width 79 height 13
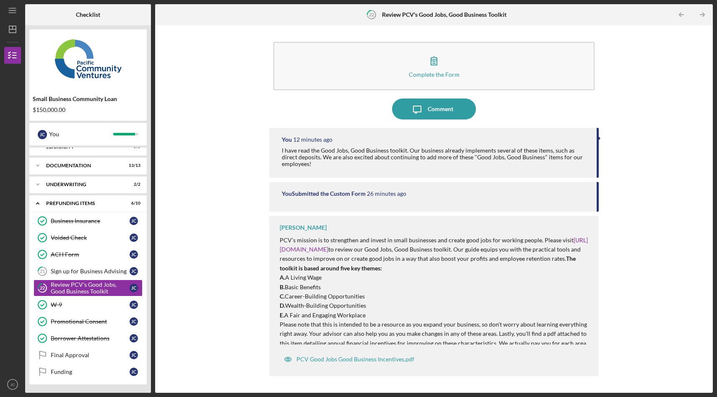
click at [432, 301] on p "D. Wealth-Building Opportunities" at bounding box center [435, 305] width 311 height 9
click at [634, 257] on div "Complete the Form Form Icon/Message Comment You 12 minutes ago I have read the …" at bounding box center [433, 208] width 549 height 359
click at [443, 295] on p "C. Career-Building Opportunities" at bounding box center [435, 296] width 311 height 9
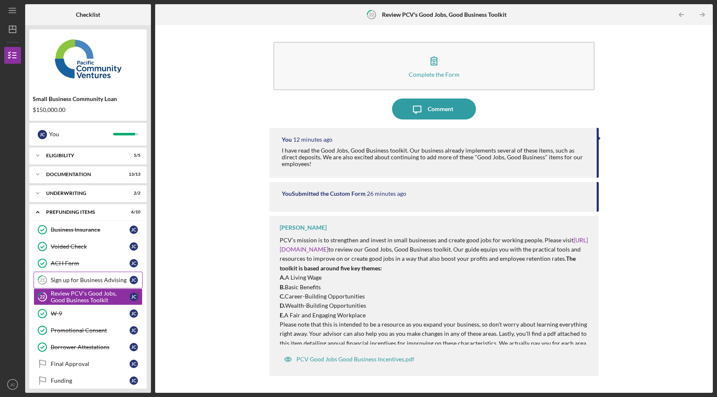
scroll to position [9, 0]
click at [96, 283] on div "Sign up for Business Advising" at bounding box center [90, 280] width 79 height 7
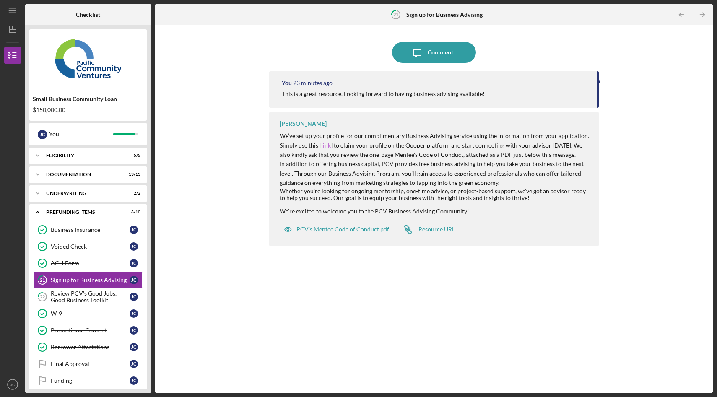
click at [325, 147] on link "link" at bounding box center [326, 145] width 10 height 7
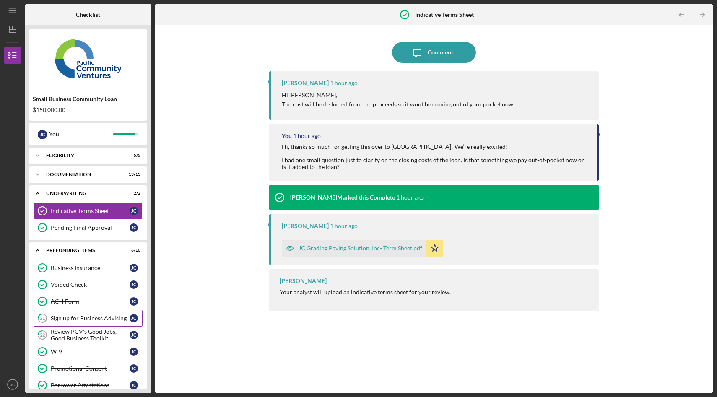
click at [78, 318] on div "Sign up for Business Advising" at bounding box center [90, 318] width 79 height 7
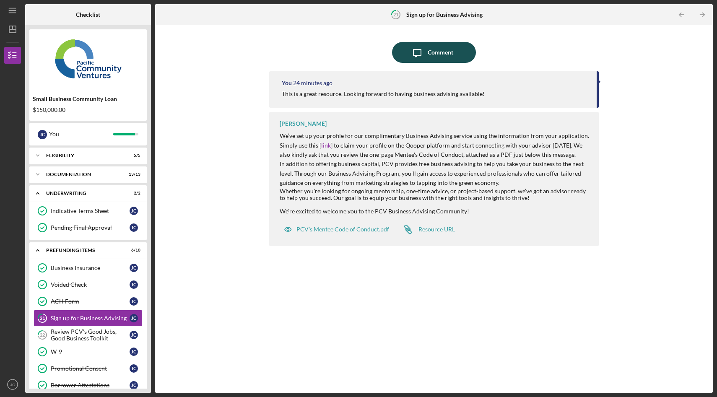
click at [425, 50] on icon "Icon/Message" at bounding box center [417, 52] width 21 height 21
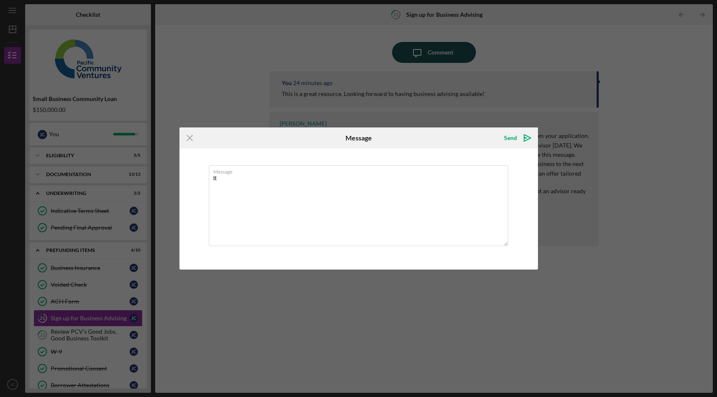
type textarea "I"
type textarea "M"
type textarea "t"
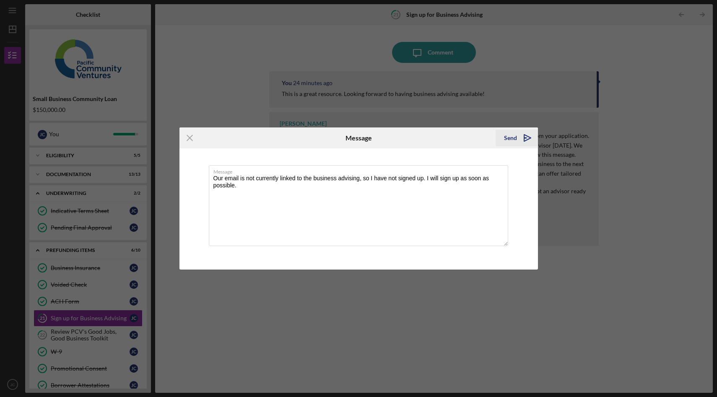
type textarea "Our email is not currently linked to the business advising, so I have not signe…"
click at [525, 138] on polygon "submit" at bounding box center [525, 138] width 3 height 1
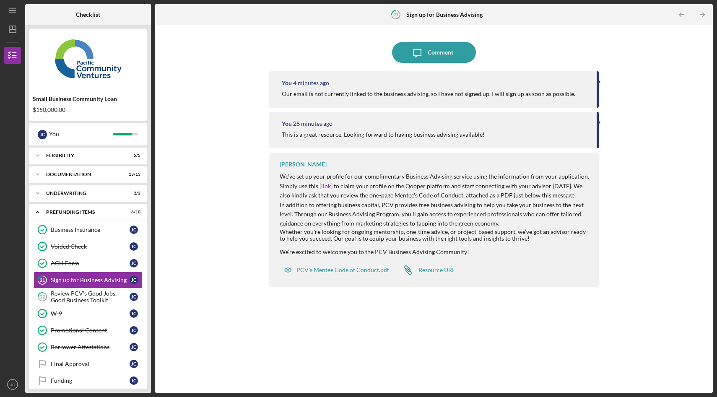
scroll to position [9, 0]
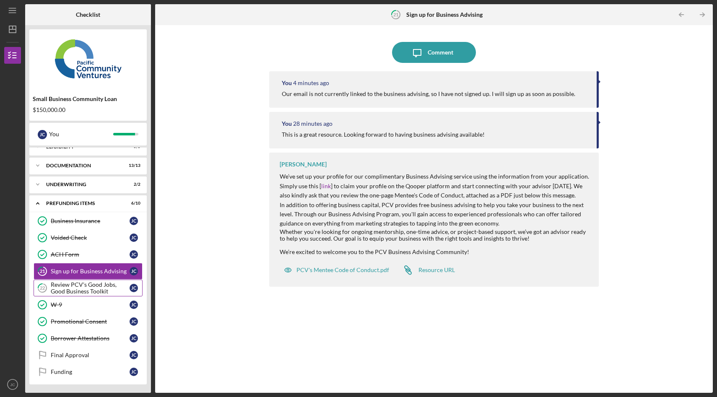
click at [68, 289] on div "Review PCV's Good Jobs, Good Business Toolkit" at bounding box center [90, 287] width 79 height 13
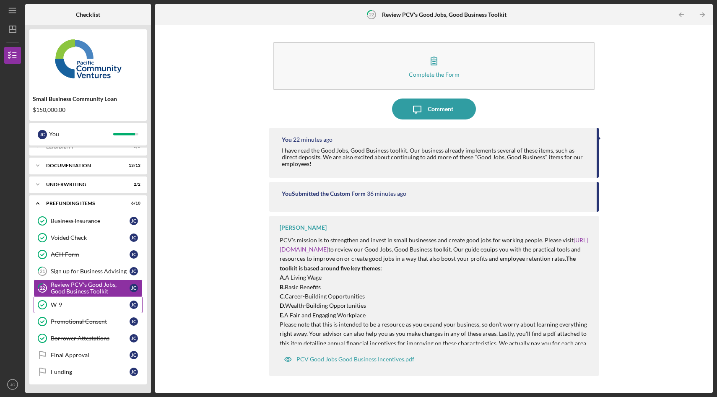
click at [81, 302] on div "W-9" at bounding box center [90, 305] width 79 height 7
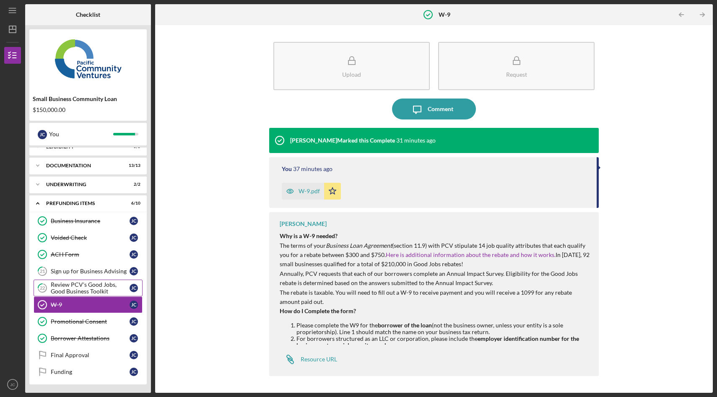
click at [85, 286] on div "Review PCV's Good Jobs, Good Business Toolkit" at bounding box center [90, 287] width 79 height 13
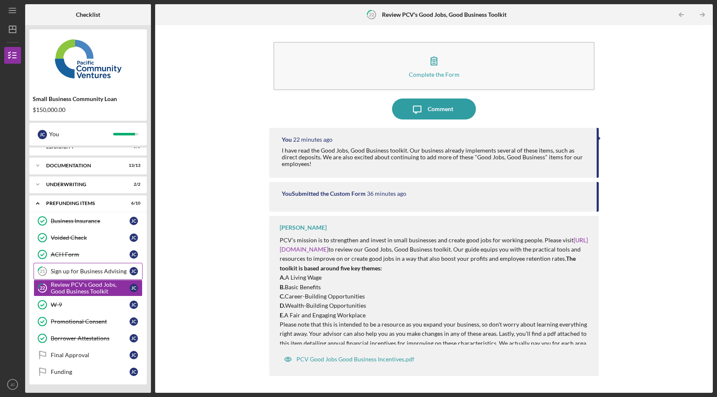
click at [88, 263] on link "21 Sign up for Business Advising [PERSON_NAME]" at bounding box center [88, 271] width 109 height 17
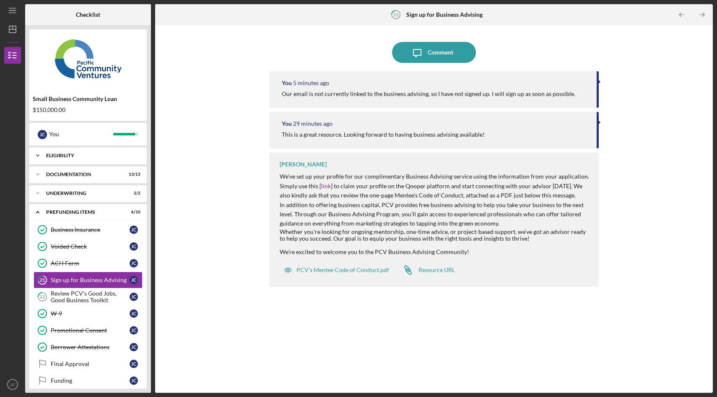
click at [75, 156] on div "Eligibility" at bounding box center [91, 155] width 90 height 5
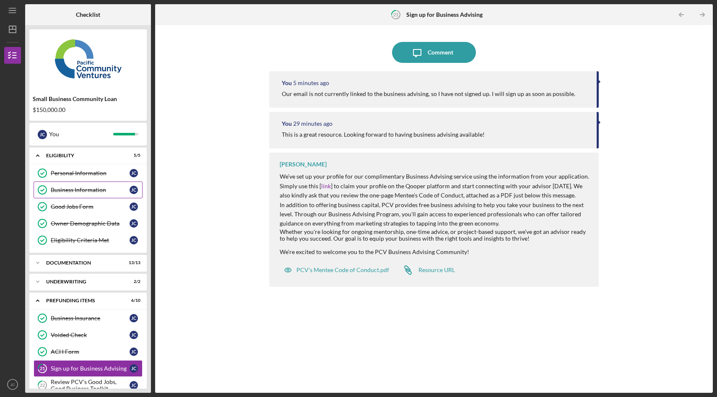
click at [79, 191] on div "Business Information" at bounding box center [90, 190] width 79 height 7
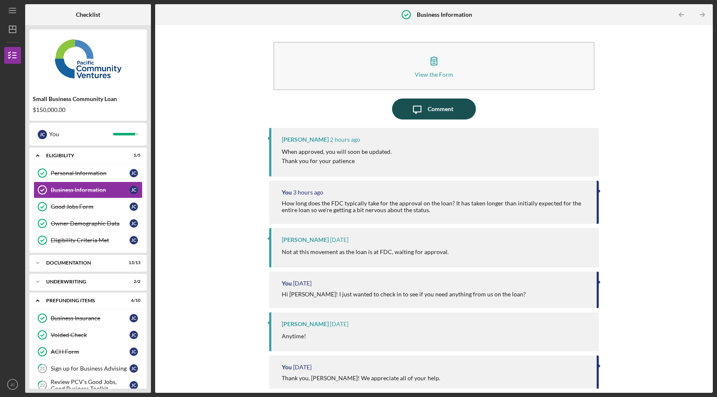
click at [421, 114] on icon "Icon/Message" at bounding box center [417, 109] width 21 height 21
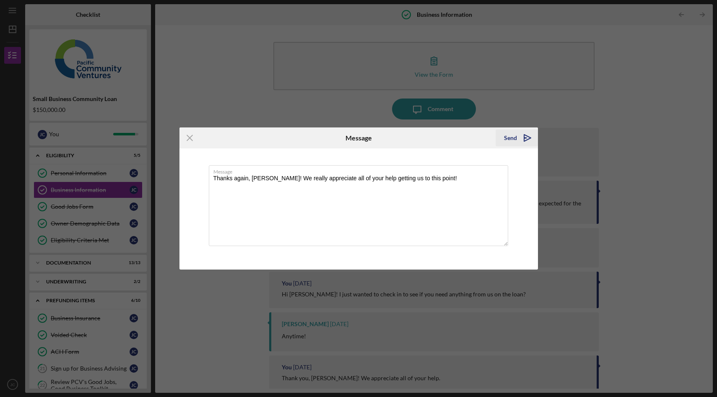
type textarea "Thanks again, [PERSON_NAME]! We really appreciate all of your help getting us t…"
click at [527, 132] on icon "Icon/icon-invite-send" at bounding box center [527, 138] width 21 height 21
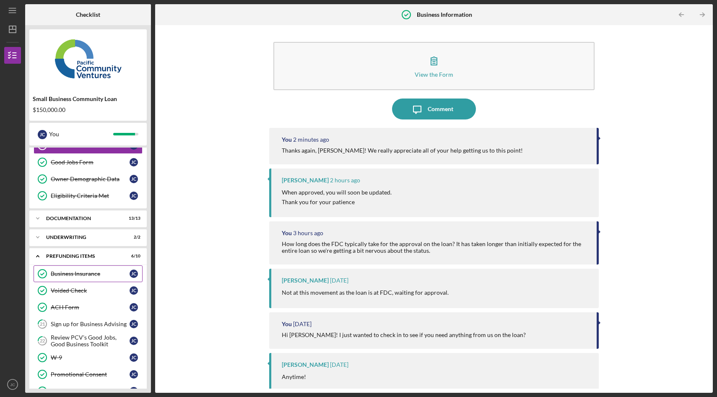
scroll to position [43, 0]
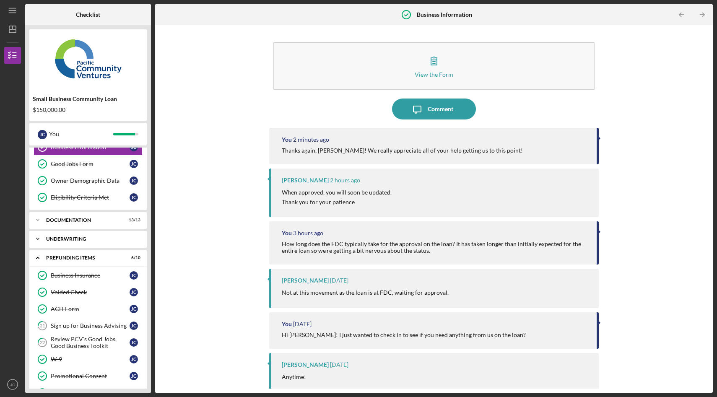
click at [44, 243] on icon "Icon/Expander" at bounding box center [37, 239] width 17 height 17
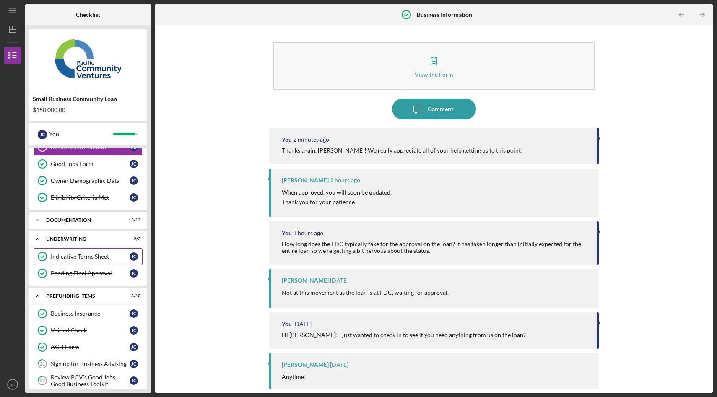
click at [83, 255] on div "Indicative Terms Sheet" at bounding box center [90, 256] width 79 height 7
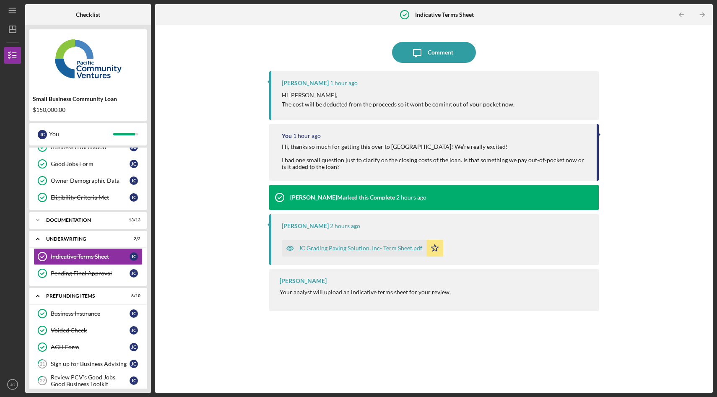
click at [353, 250] on div "JC Grading Paving Solution, Inc- Term Sheet.pdf" at bounding box center [361, 248] width 124 height 7
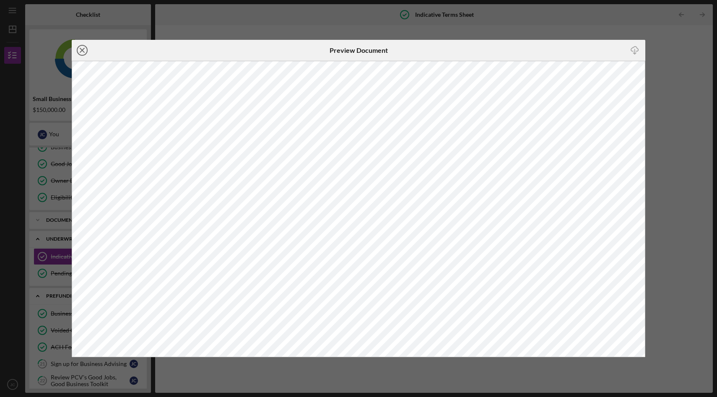
click at [81, 50] on icon "Icon/Close" at bounding box center [82, 50] width 21 height 21
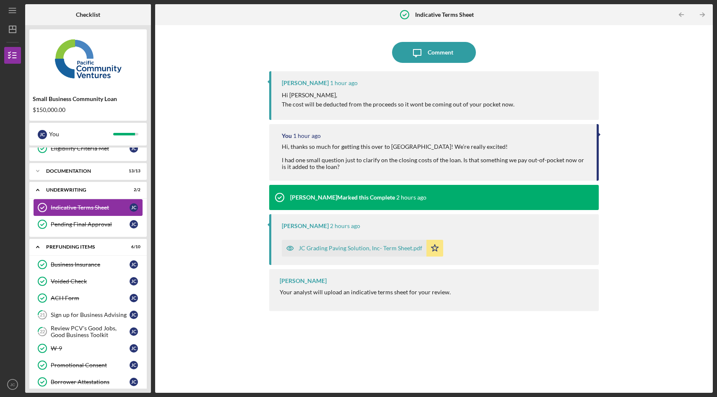
scroll to position [135, 0]
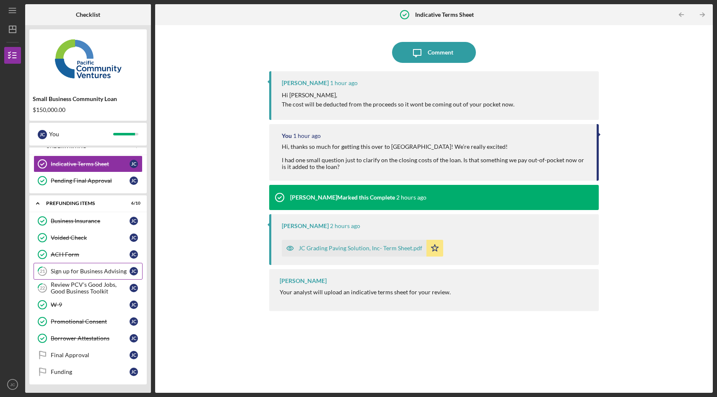
click at [82, 273] on div "Sign up for Business Advising" at bounding box center [90, 271] width 79 height 7
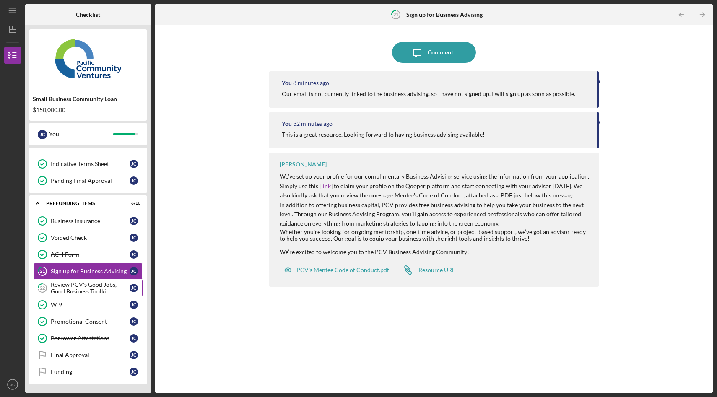
click at [86, 291] on div "Review PCV's Good Jobs, Good Business Toolkit" at bounding box center [90, 287] width 79 height 13
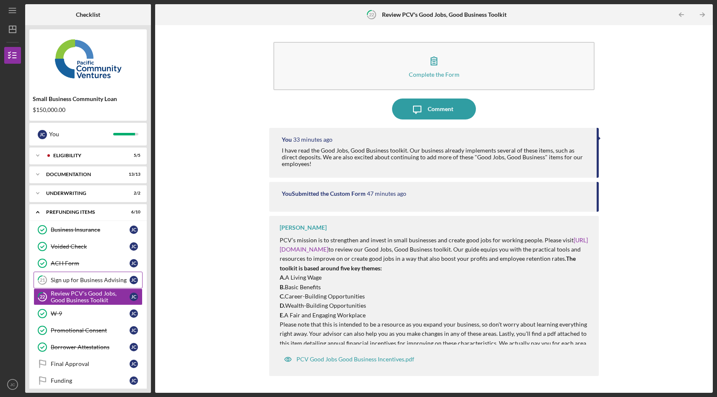
click at [78, 281] on div "Sign up for Business Advising" at bounding box center [90, 280] width 79 height 7
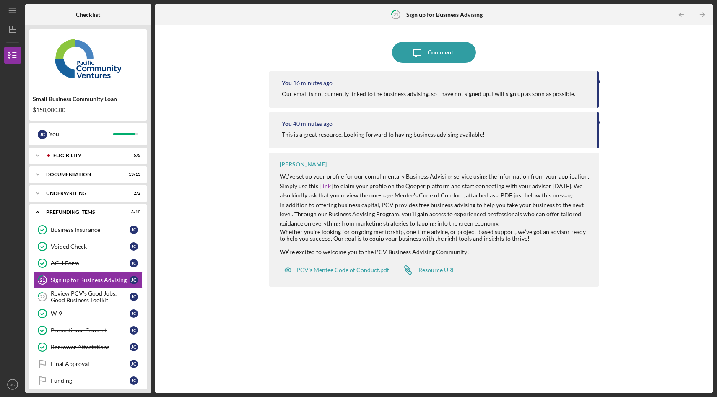
click at [189, 190] on div "Icon/Message Comment You 16 minutes ago Our email is not currently linked to th…" at bounding box center [433, 208] width 549 height 359
click at [220, 66] on div "Icon/Message Comment You 16 minutes ago Our email is not currently linked to th…" at bounding box center [433, 208] width 549 height 359
click at [41, 192] on icon "Icon/Expander" at bounding box center [37, 193] width 17 height 17
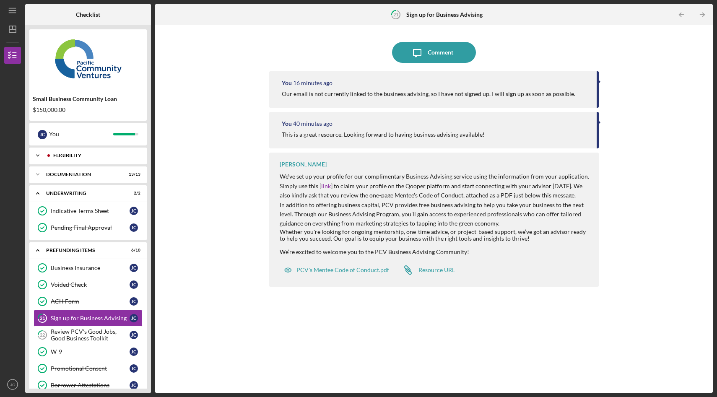
click at [81, 154] on div "Eligibility" at bounding box center [94, 155] width 83 height 5
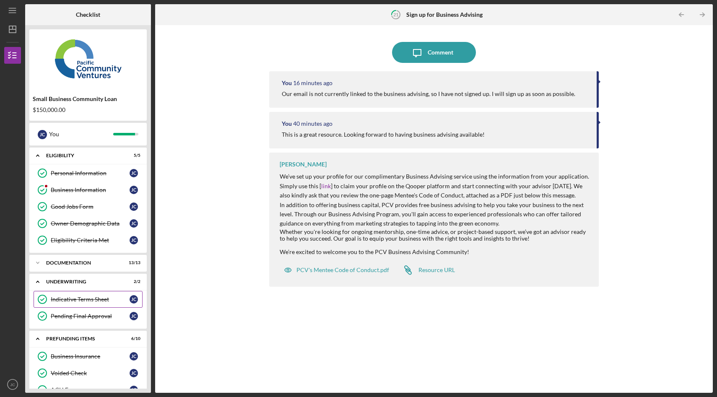
click at [90, 299] on div "Indicative Terms Sheet" at bounding box center [90, 299] width 79 height 7
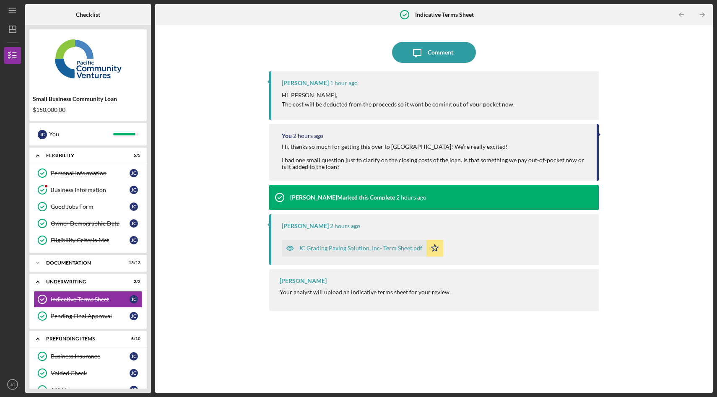
click at [340, 250] on div "JC Grading Paving Solution, Inc- Term Sheet.pdf" at bounding box center [361, 248] width 124 height 7
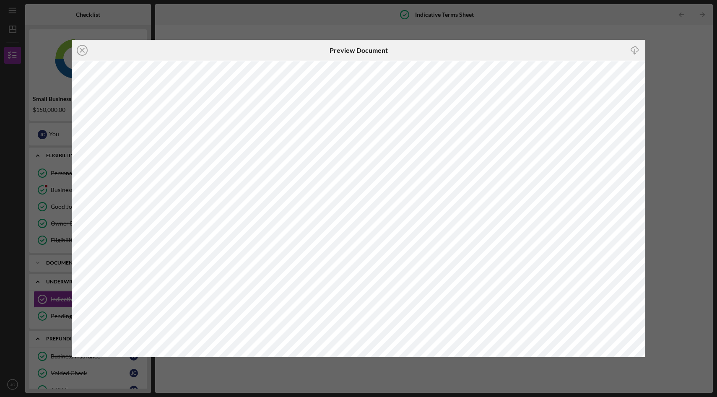
click at [398, 21] on div "Icon/Close Preview Document Icon/Download" at bounding box center [358, 198] width 717 height 397
